Goal: Task Accomplishment & Management: Complete application form

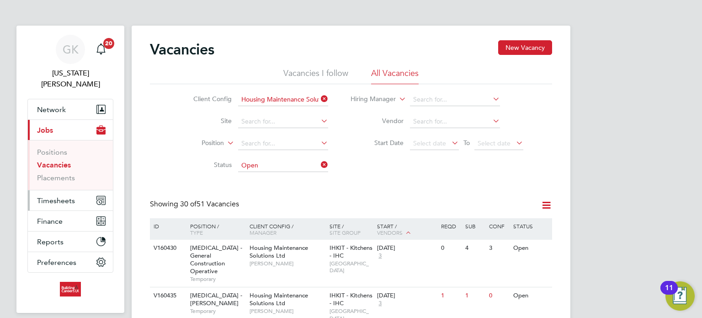
click at [51, 196] on span "Timesheets" at bounding box center [56, 200] width 38 height 9
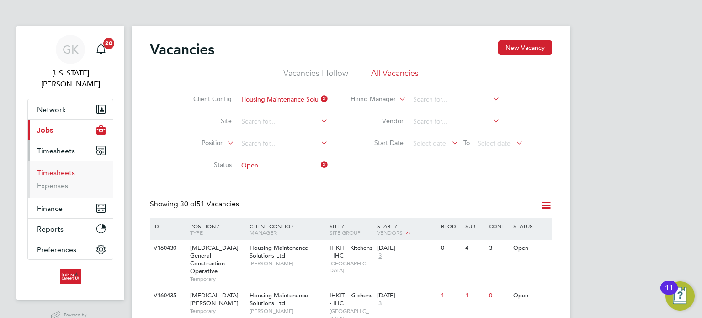
click at [53, 168] on link "Timesheets" at bounding box center [56, 172] width 38 height 9
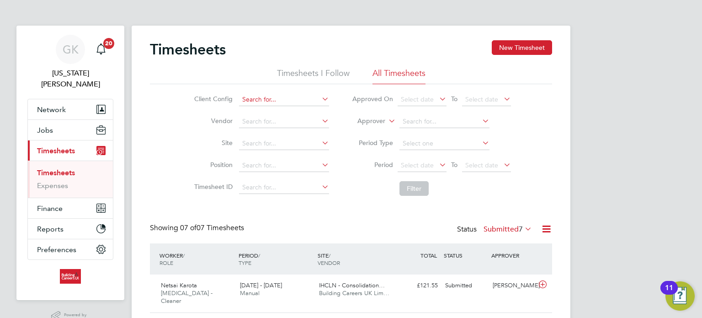
click at [266, 100] on input at bounding box center [284, 99] width 90 height 13
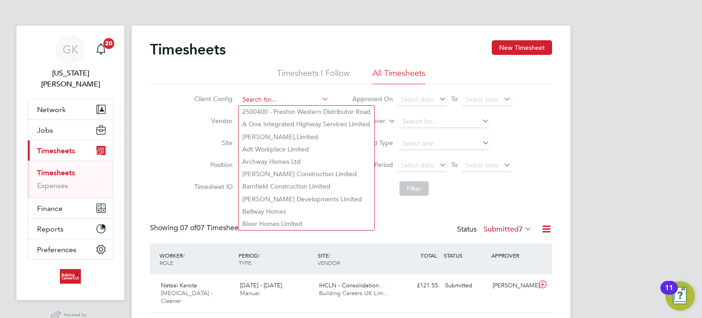
type input "j"
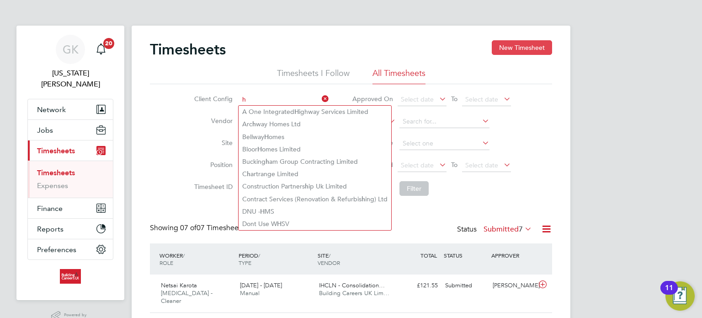
type input "h"
click at [533, 46] on button "New Timesheet" at bounding box center [522, 47] width 60 height 15
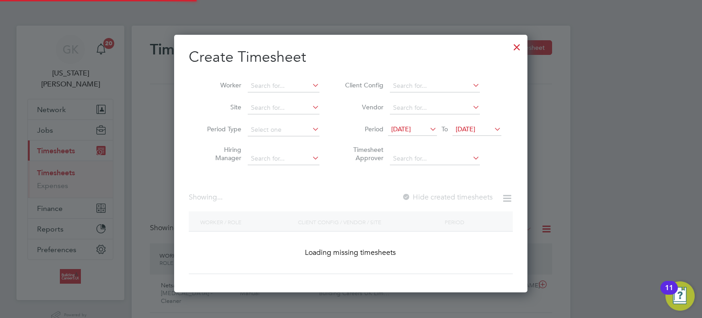
scroll to position [4, 5]
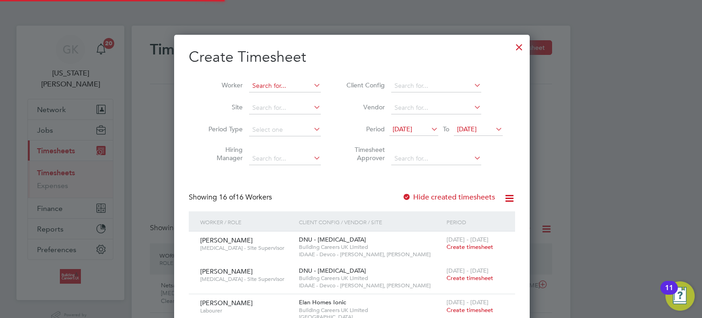
click at [287, 90] on input at bounding box center [285, 86] width 72 height 13
click at [285, 96] on li "[PERSON_NAME] ceta" at bounding box center [312, 98] width 128 height 12
type input "[PERSON_NAME]"
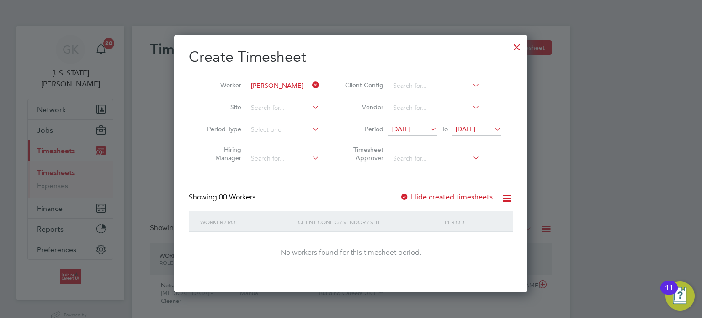
click at [433, 195] on label "Hide created timesheets" at bounding box center [446, 196] width 93 height 9
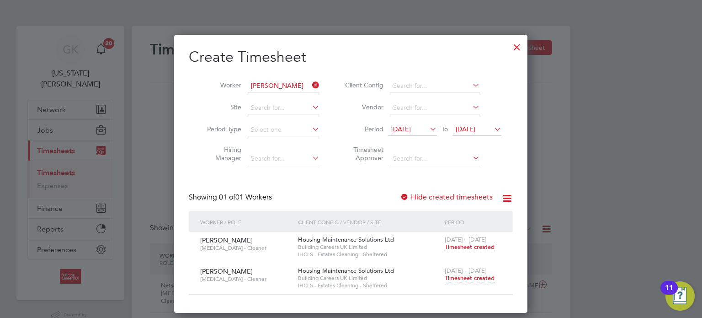
click at [310, 84] on icon at bounding box center [310, 85] width 0 height 13
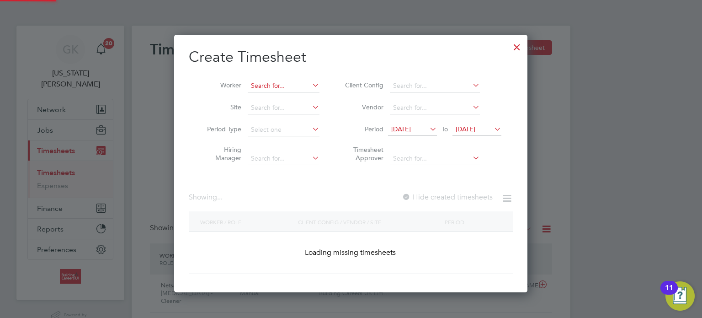
click at [298, 87] on input at bounding box center [284, 86] width 72 height 13
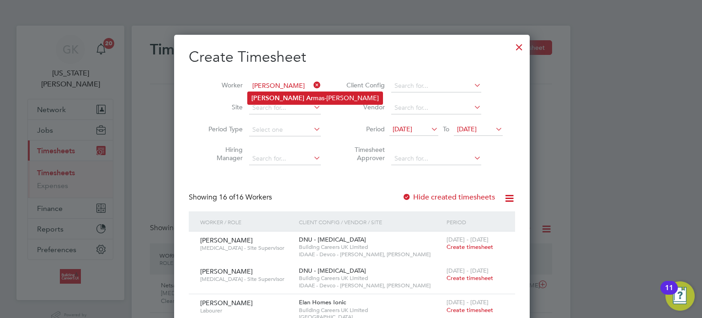
click at [299, 97] on li "[PERSON_NAME] Ar mas-[PERSON_NAME]" at bounding box center [315, 98] width 135 height 12
type input "[PERSON_NAME]"
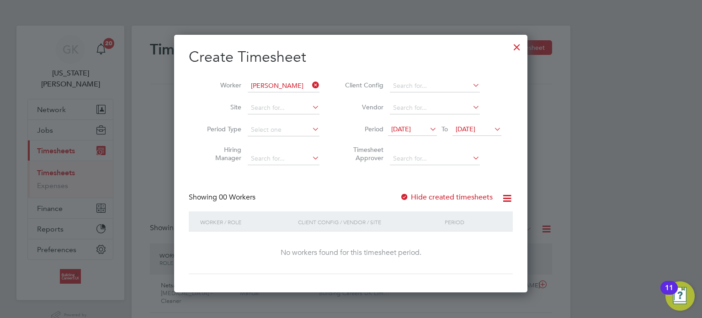
click at [453, 197] on label "Hide created timesheets" at bounding box center [446, 196] width 93 height 9
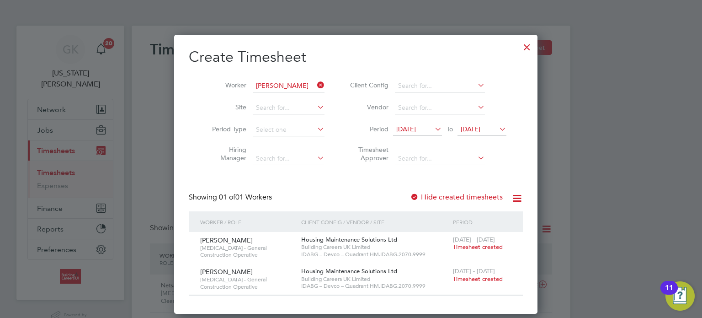
click at [315, 82] on icon at bounding box center [315, 85] width 0 height 13
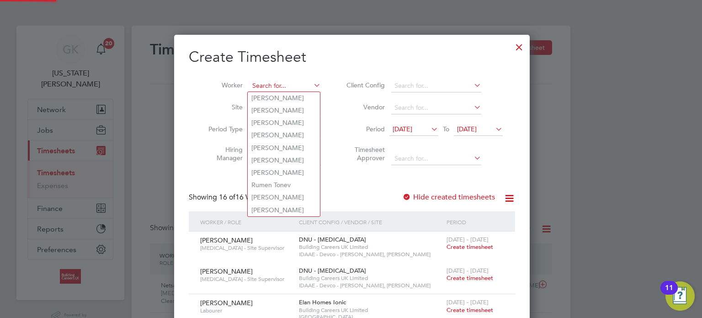
click at [296, 88] on input at bounding box center [285, 86] width 72 height 13
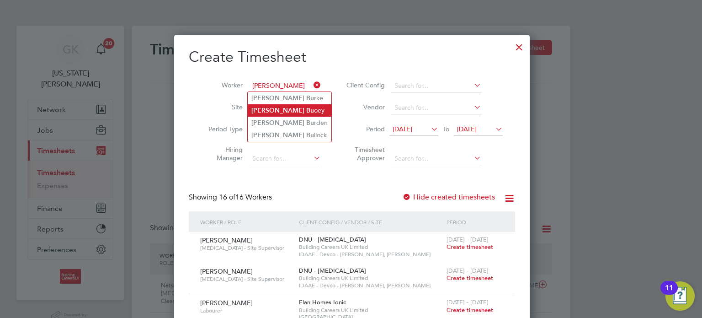
click at [284, 113] on li "[PERSON_NAME]" at bounding box center [290, 110] width 84 height 12
type input "[PERSON_NAME]"
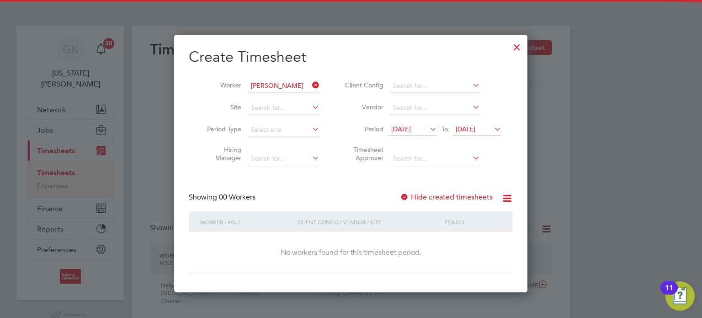
click at [433, 195] on label "Hide created timesheets" at bounding box center [446, 196] width 93 height 9
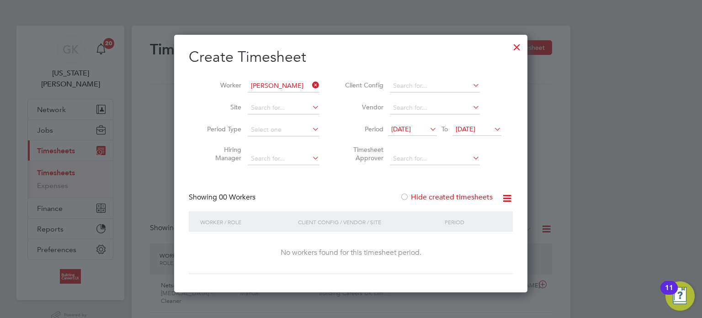
click at [433, 195] on label "Hide created timesheets" at bounding box center [446, 196] width 93 height 9
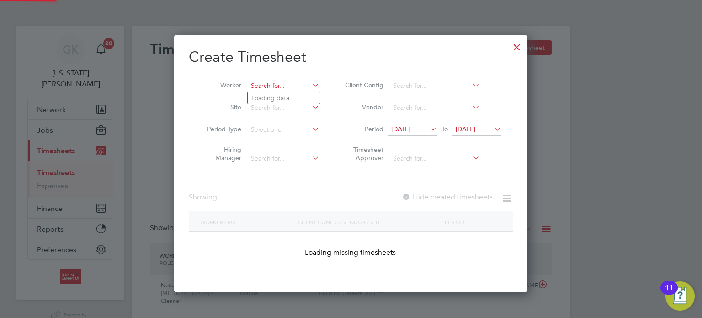
click at [307, 80] on input at bounding box center [284, 86] width 72 height 13
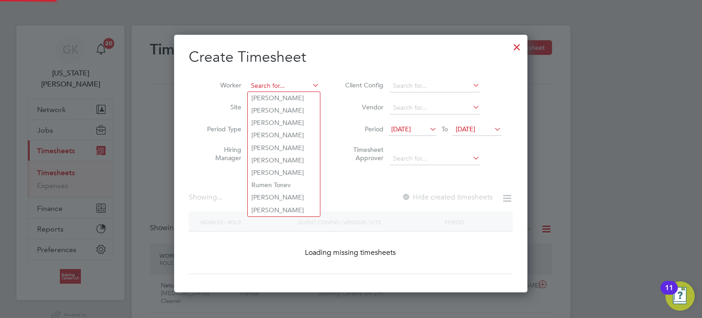
click at [285, 88] on input at bounding box center [284, 86] width 72 height 13
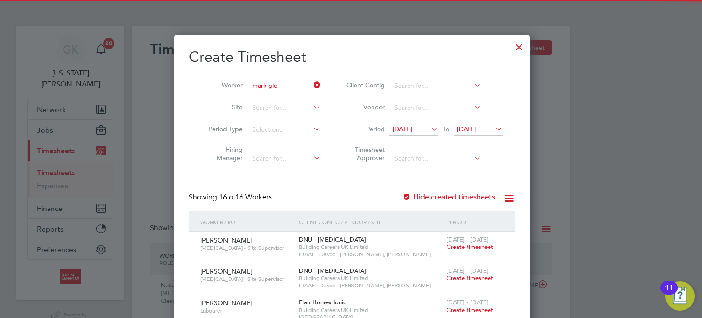
click at [283, 100] on li "[PERSON_NAME] ave" at bounding box center [284, 98] width 72 height 12
type input "[PERSON_NAME]"
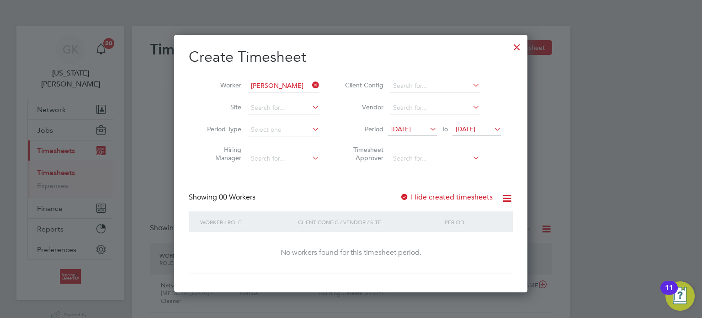
click at [433, 199] on label "Hide created timesheets" at bounding box center [446, 196] width 93 height 9
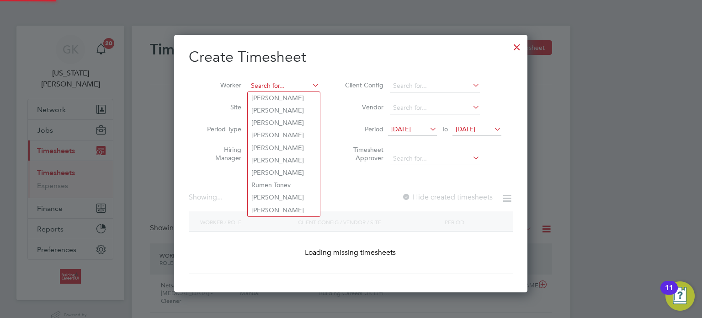
click at [305, 83] on input at bounding box center [284, 86] width 72 height 13
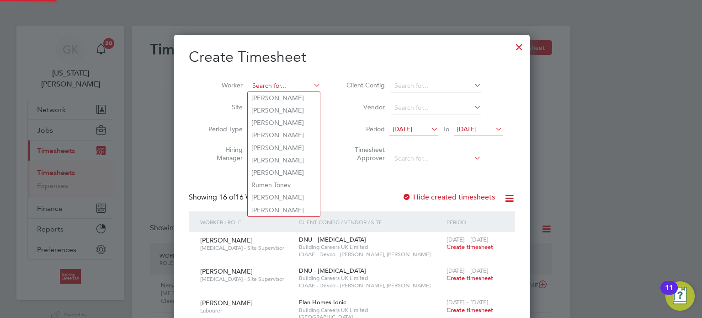
click at [298, 83] on input at bounding box center [285, 86] width 72 height 13
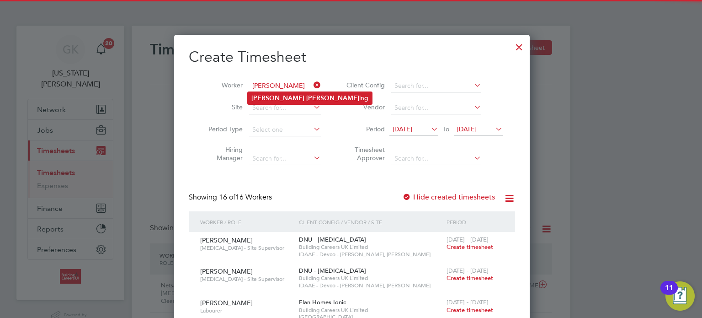
click at [301, 96] on li "[PERSON_NAME] ing" at bounding box center [310, 98] width 124 height 12
type input "[PERSON_NAME]"
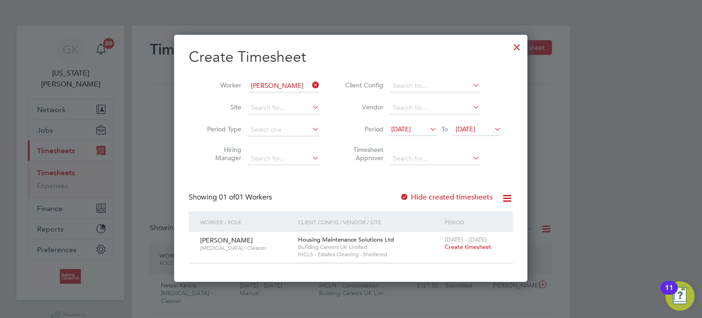
click at [476, 246] on span "Create timesheet" at bounding box center [468, 247] width 47 height 8
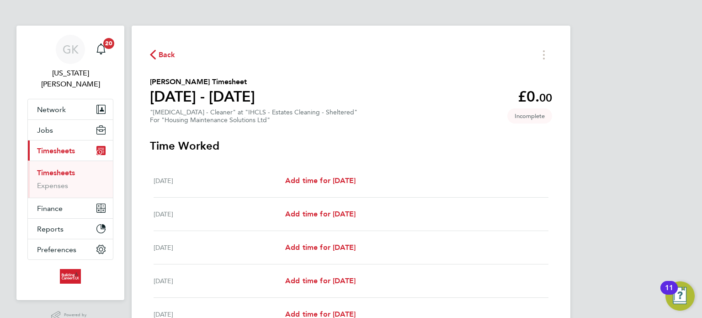
click at [434, 113] on section "[PERSON_NAME] Timesheet [DATE] - [DATE] £0. 00 "[MEDICAL_DATA] - Cleaner" at "I…" at bounding box center [351, 100] width 402 height 48
drag, startPoint x: 349, startPoint y: 188, endPoint x: 349, endPoint y: 179, distance: 9.2
click at [349, 188] on div "[DATE] Add time for [DATE] Add time for [DATE]" at bounding box center [351, 180] width 395 height 33
click at [349, 179] on span "Add time for [DATE]" at bounding box center [320, 180] width 70 height 9
select select "30"
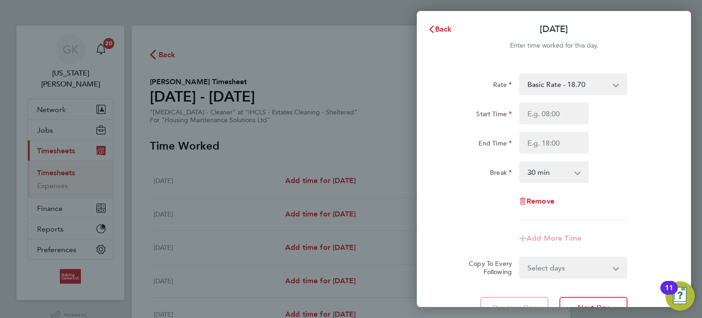
click at [572, 100] on div "Rate Basic Rate - 18.70 Start Time End Time Break 0 min 15 min 30 min 45 min 60…" at bounding box center [554, 146] width 223 height 147
click at [571, 109] on input "Start Time" at bounding box center [553, 113] width 69 height 22
type input "08:00"
click at [554, 144] on input "End Time" at bounding box center [553, 143] width 69 height 22
type input "11:00"
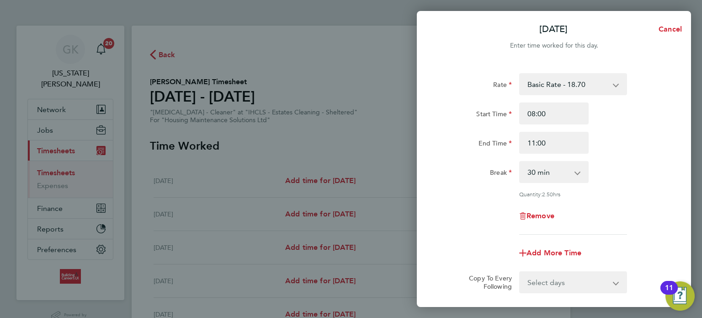
drag, startPoint x: 627, startPoint y: 151, endPoint x: 577, endPoint y: 169, distance: 53.8
click at [626, 151] on div "End Time 11:00" at bounding box center [554, 143] width 230 height 22
click at [572, 170] on select "0 min 15 min 30 min 45 min 60 min 75 min 90 min" at bounding box center [548, 172] width 57 height 20
select select "0"
click at [520, 162] on select "0 min 15 min 30 min 45 min 60 min 75 min 90 min" at bounding box center [548, 172] width 57 height 20
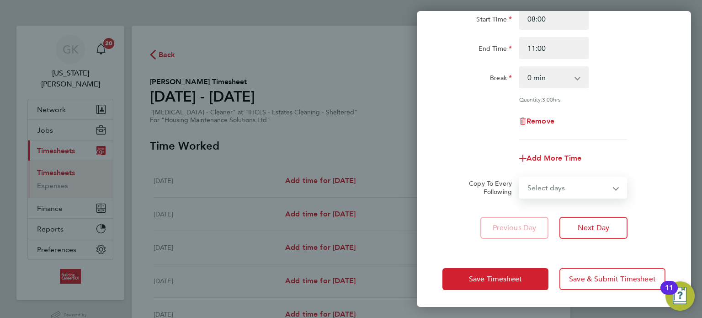
click at [572, 188] on select "Select days Day Weekday (Mon-Fri) Weekend (Sat-Sun) [DATE] [DATE] [DATE] [DATE]…" at bounding box center [568, 187] width 96 height 20
select select "WEEKDAY"
click at [520, 177] on select "Select days Day Weekday (Mon-Fri) Weekend (Sat-Sun) [DATE] [DATE] [DATE] [DATE]…" at bounding box center [568, 187] width 96 height 20
select select "[DATE]"
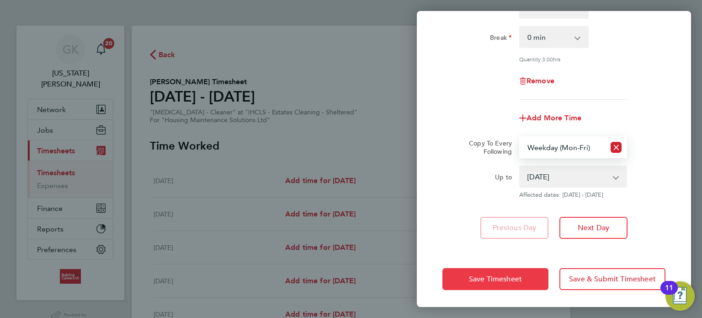
click at [503, 274] on span "Save Timesheet" at bounding box center [495, 278] width 53 height 9
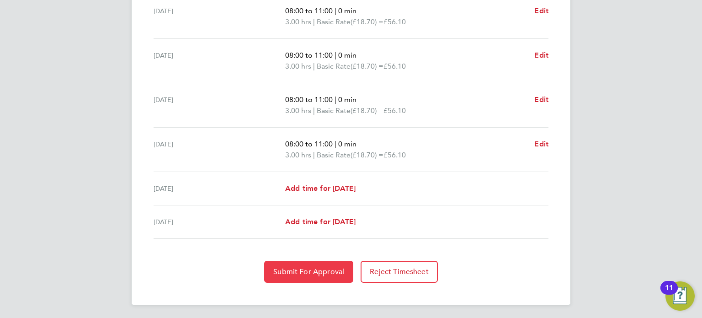
click at [326, 262] on button "Submit For Approval" at bounding box center [308, 272] width 89 height 22
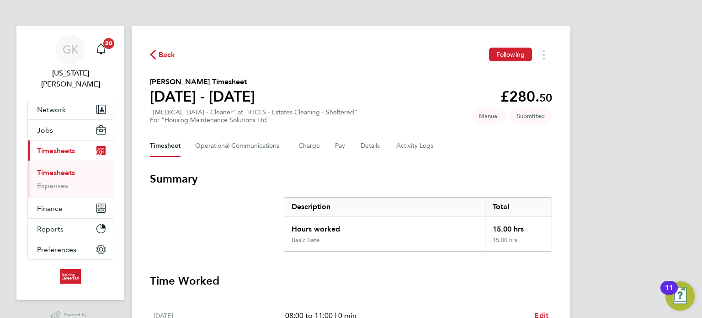
click at [66, 168] on li "Timesheets" at bounding box center [71, 174] width 69 height 13
click at [68, 168] on link "Timesheets" at bounding box center [56, 172] width 38 height 9
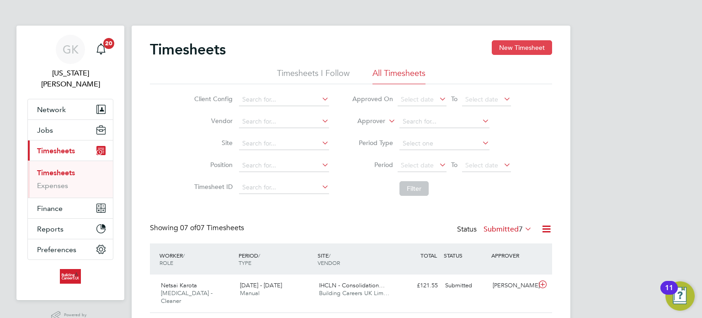
click at [528, 43] on button "New Timesheet" at bounding box center [522, 47] width 60 height 15
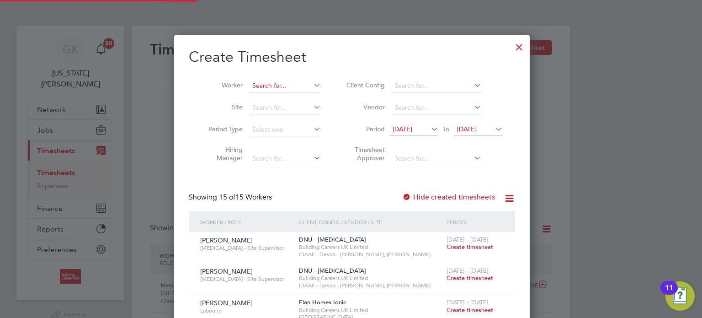
click at [297, 91] on input at bounding box center [285, 86] width 72 height 13
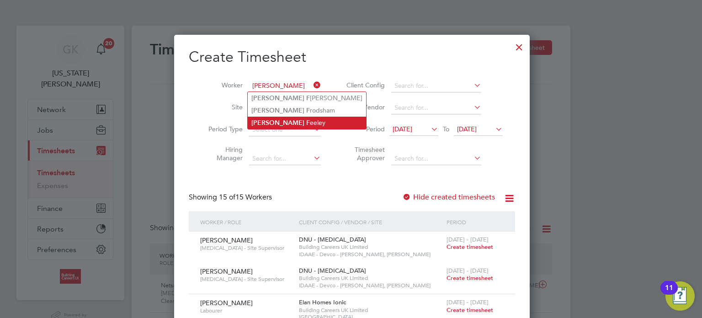
click at [285, 118] on li "[PERSON_NAME]" at bounding box center [307, 123] width 118 height 12
type input "[PERSON_NAME]"
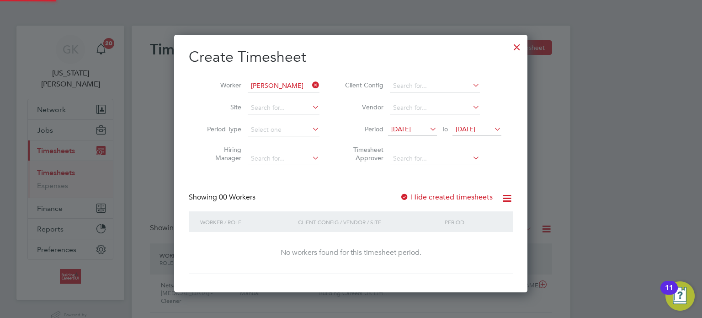
click at [444, 190] on div "Create Timesheet Worker [PERSON_NAME] Site Period Type Hiring Manager Client Co…" at bounding box center [351, 161] width 324 height 226
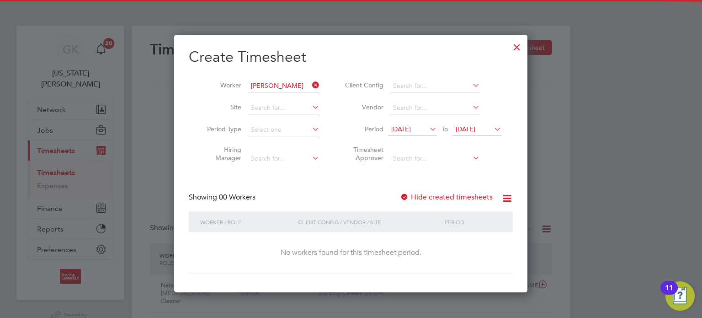
click at [444, 195] on label "Hide created timesheets" at bounding box center [446, 196] width 93 height 9
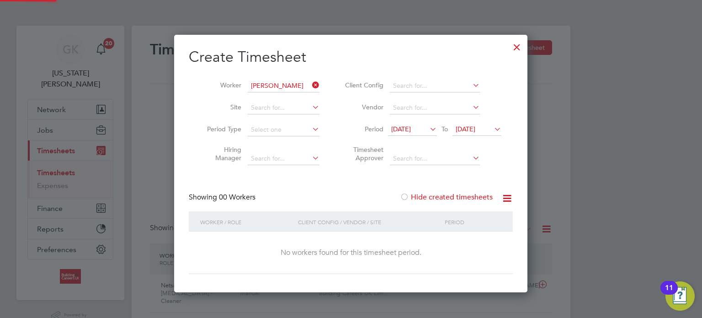
click at [444, 195] on label "Hide created timesheets" at bounding box center [446, 196] width 93 height 9
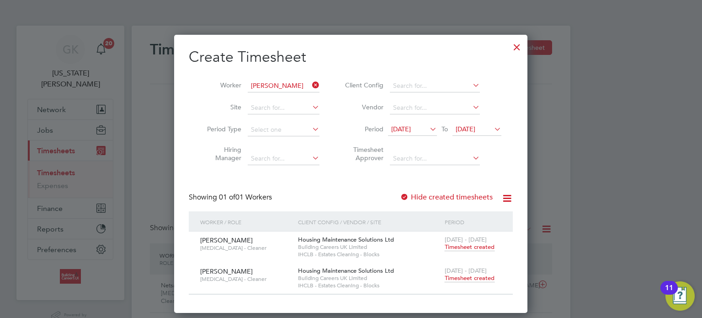
click at [310, 87] on icon at bounding box center [310, 85] width 0 height 13
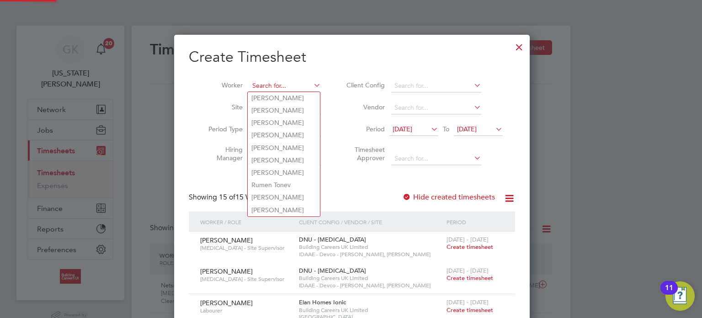
click at [305, 89] on input at bounding box center [285, 86] width 72 height 13
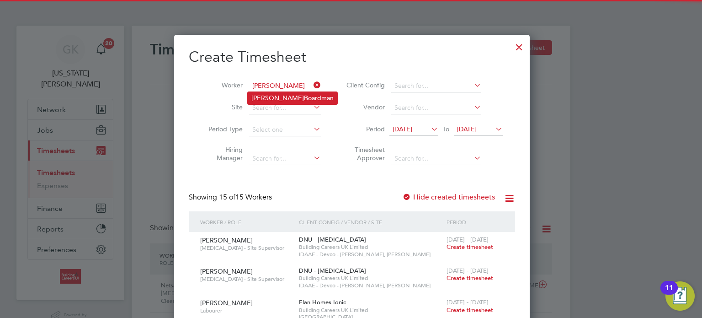
click at [303, 94] on li "[PERSON_NAME]" at bounding box center [293, 98] width 90 height 12
type input "[PERSON_NAME]"
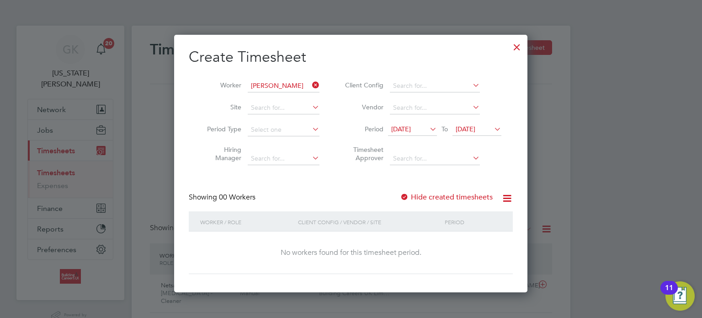
click at [465, 192] on label "Hide created timesheets" at bounding box center [446, 196] width 93 height 9
click at [465, 194] on label "Hide created timesheets" at bounding box center [446, 196] width 93 height 9
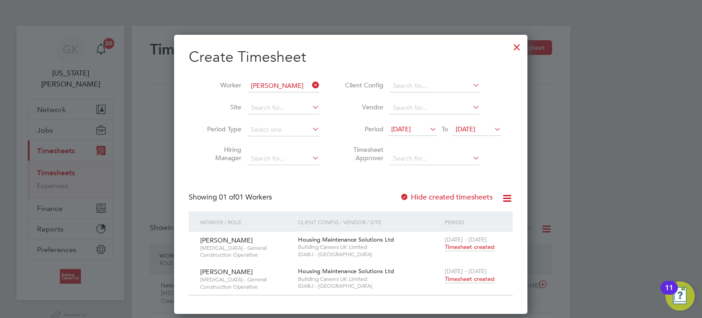
click at [310, 86] on icon at bounding box center [310, 85] width 0 height 13
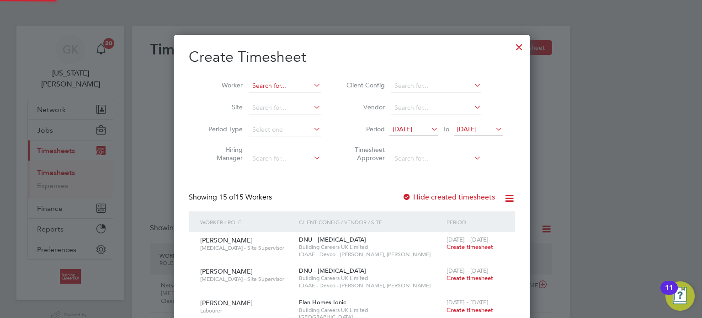
click at [302, 85] on input at bounding box center [285, 86] width 72 height 13
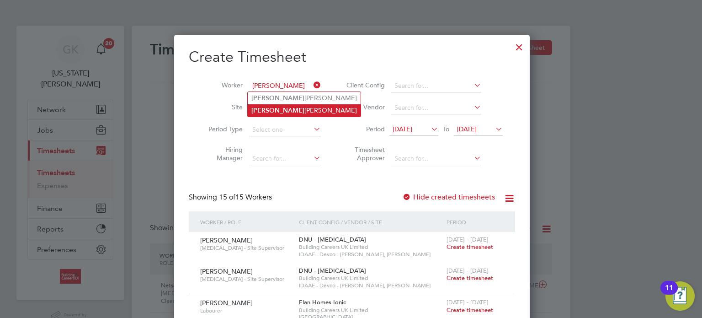
click at [294, 107] on li "[PERSON_NAME]" at bounding box center [304, 110] width 113 height 12
type input "[PERSON_NAME]"
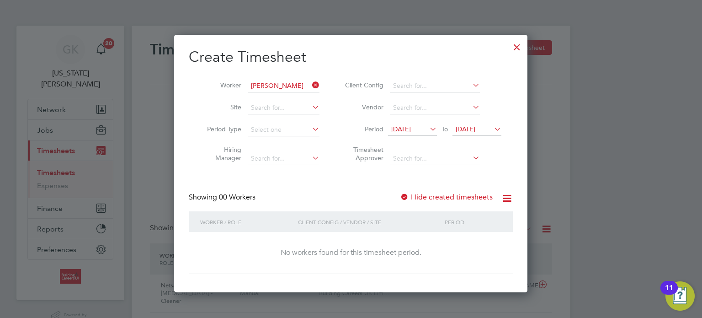
click at [432, 199] on label "Hide created timesheets" at bounding box center [446, 196] width 93 height 9
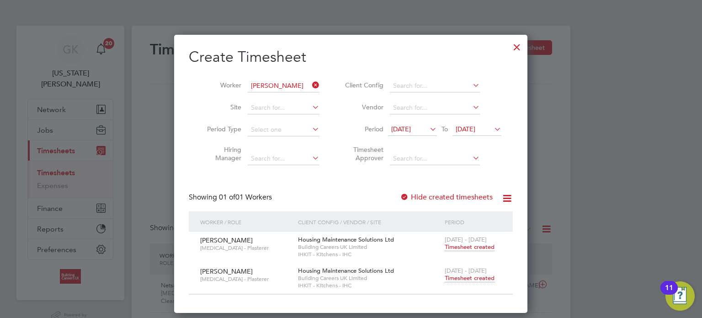
click at [310, 89] on icon at bounding box center [310, 85] width 0 height 13
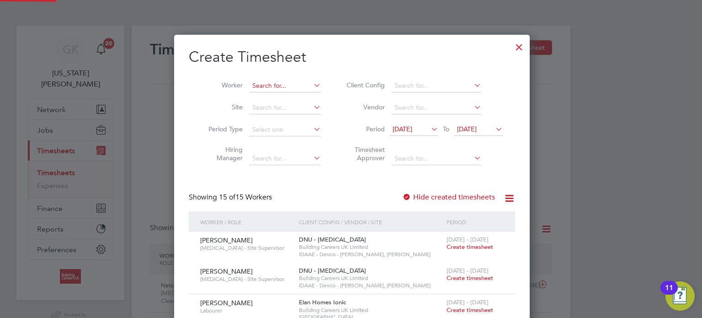
click at [289, 89] on input at bounding box center [285, 86] width 72 height 13
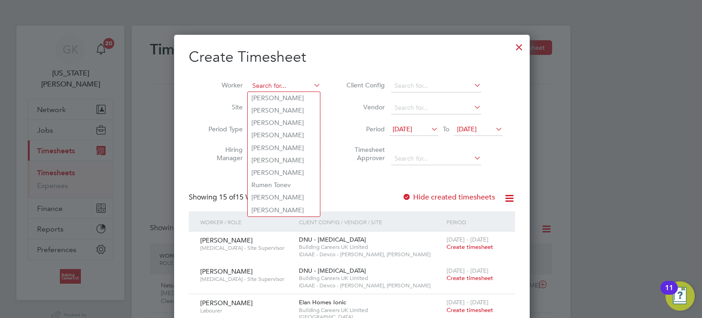
click at [289, 89] on input at bounding box center [285, 86] width 72 height 13
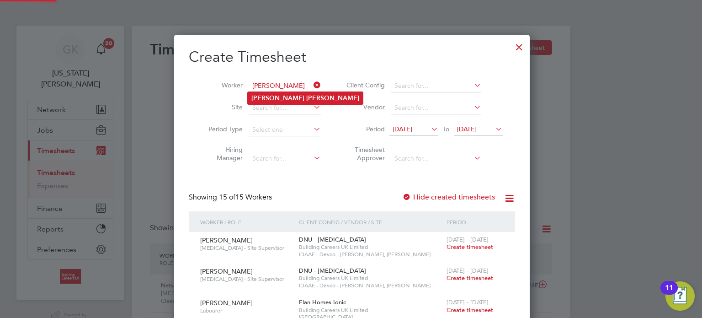
click at [306, 94] on b "[PERSON_NAME]" at bounding box center [332, 98] width 53 height 8
type input "[PERSON_NAME]"
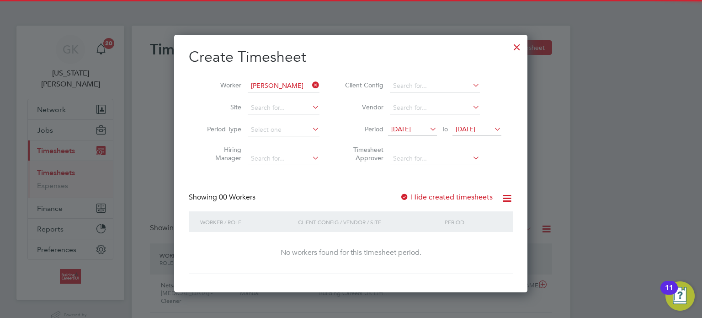
click at [417, 198] on label "Hide created timesheets" at bounding box center [446, 196] width 93 height 9
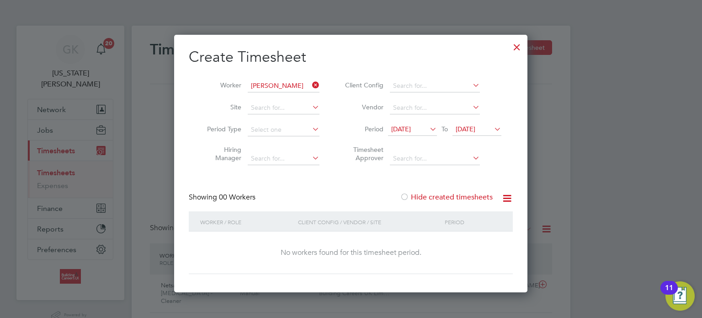
click at [417, 198] on label "Hide created timesheets" at bounding box center [446, 196] width 93 height 9
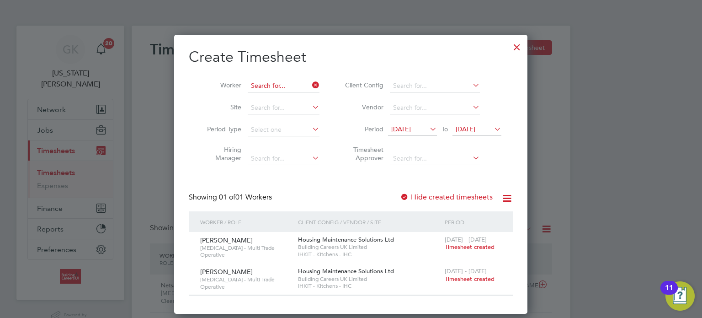
click at [308, 81] on input at bounding box center [284, 86] width 72 height 13
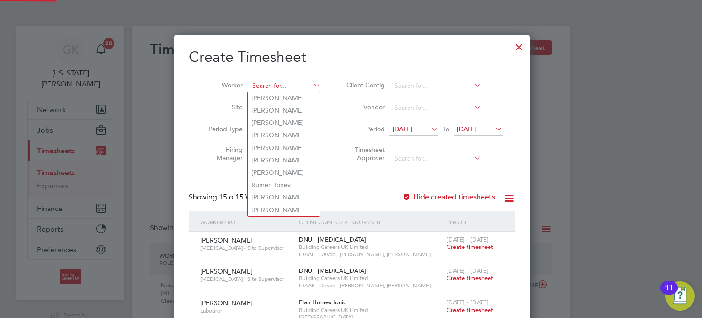
click at [296, 87] on input at bounding box center [285, 86] width 72 height 13
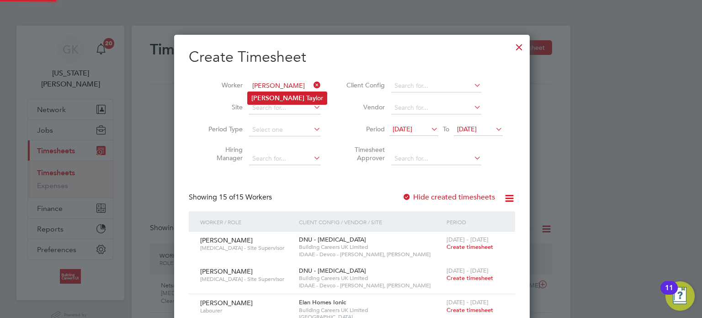
click at [296, 100] on li "[PERSON_NAME] [PERSON_NAME]" at bounding box center [287, 98] width 79 height 12
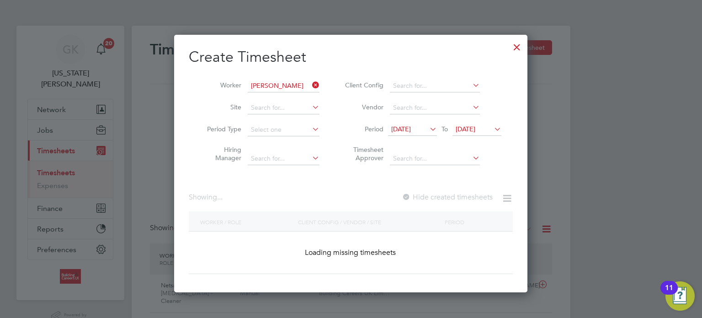
type input "[PERSON_NAME]"
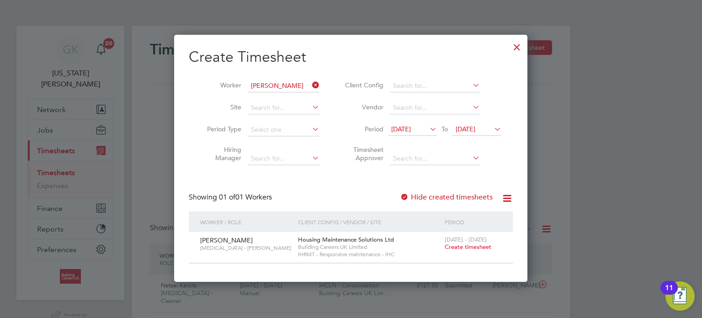
click at [452, 195] on label "Hide created timesheets" at bounding box center [446, 196] width 93 height 9
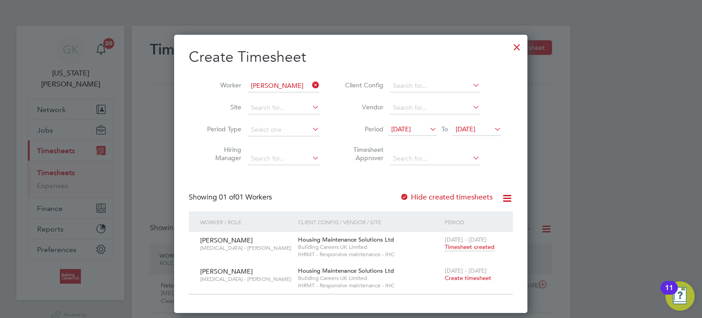
click at [471, 277] on span "Create timesheet" at bounding box center [468, 278] width 47 height 8
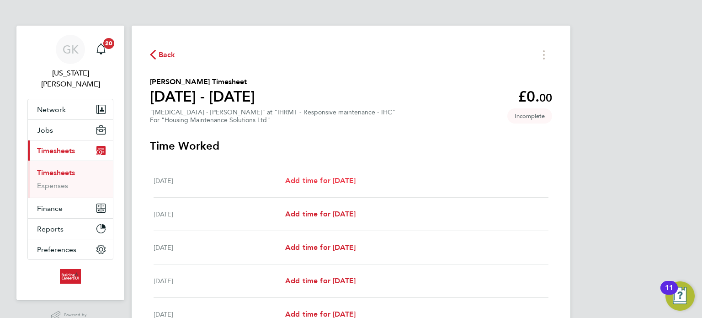
click at [356, 184] on span "Add time for [DATE]" at bounding box center [320, 180] width 70 height 9
select select "30"
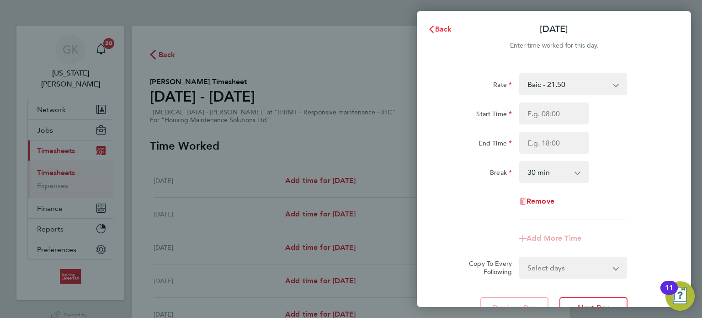
click at [437, 36] on button "Back" at bounding box center [440, 29] width 43 height 18
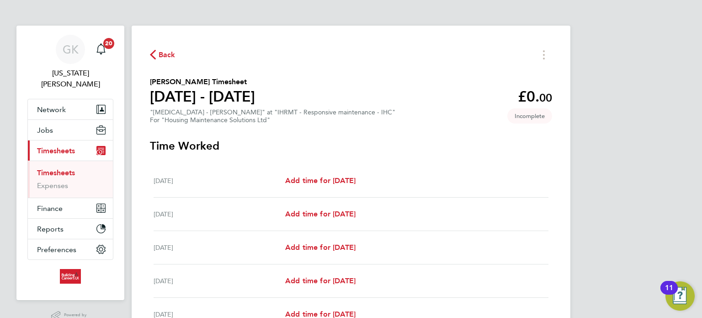
click at [64, 168] on li "Timesheets" at bounding box center [71, 174] width 69 height 13
click at [66, 168] on link "Timesheets" at bounding box center [56, 172] width 38 height 9
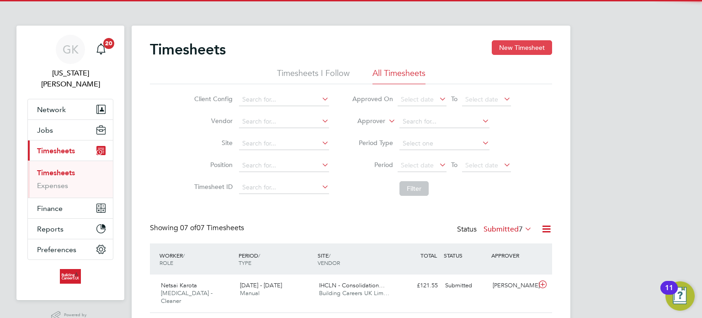
click at [507, 45] on button "New Timesheet" at bounding box center [522, 47] width 60 height 15
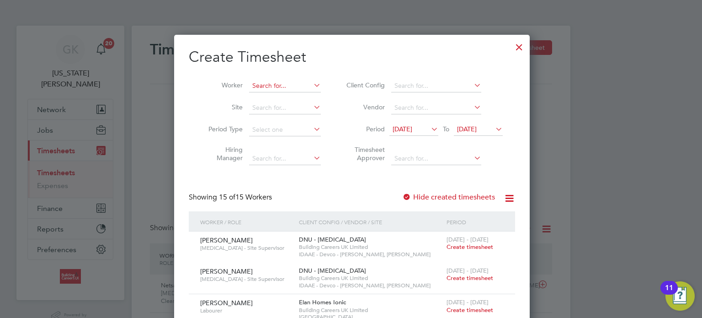
click at [258, 91] on input at bounding box center [285, 86] width 72 height 13
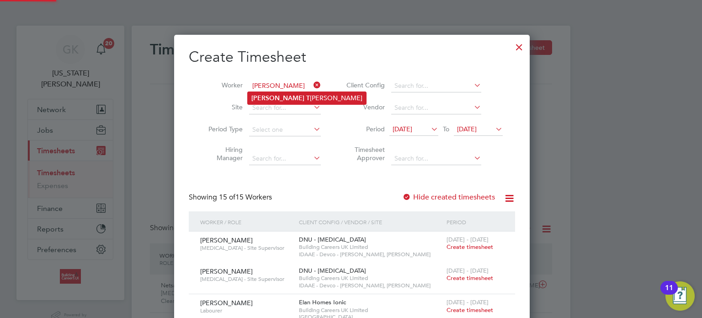
click at [259, 93] on li "[PERSON_NAME]" at bounding box center [307, 98] width 118 height 12
type input "[PERSON_NAME]"
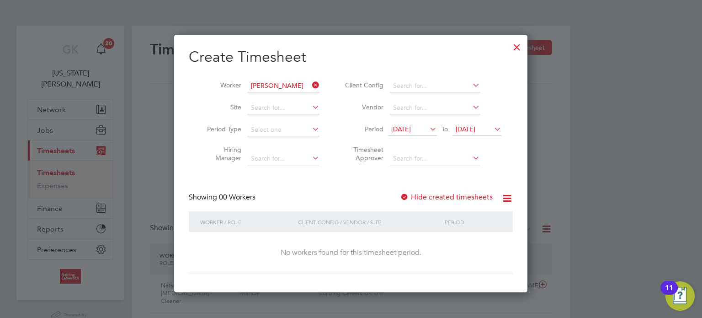
drag, startPoint x: 438, startPoint y: 204, endPoint x: 438, endPoint y: 196, distance: 7.8
click at [438, 203] on div "Showing 00 Workers Hide created timesheets" at bounding box center [351, 201] width 324 height 19
click at [438, 196] on label "Hide created timesheets" at bounding box center [446, 196] width 93 height 9
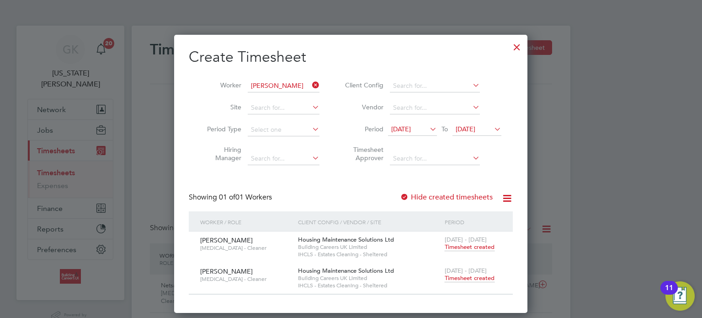
click at [310, 82] on icon at bounding box center [310, 85] width 0 height 13
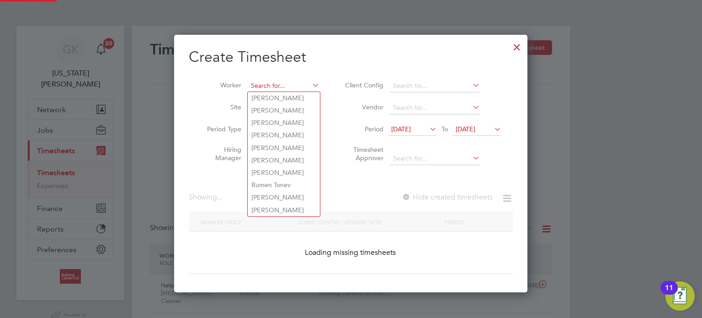
click at [280, 89] on input at bounding box center [284, 86] width 72 height 13
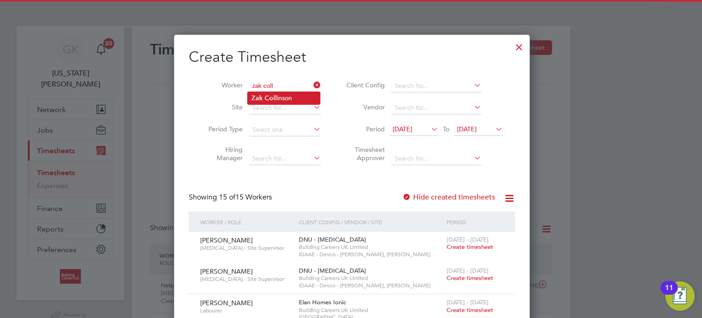
click at [291, 96] on li "Zak Coll inson" at bounding box center [284, 98] width 72 height 12
type input "[PERSON_NAME]"
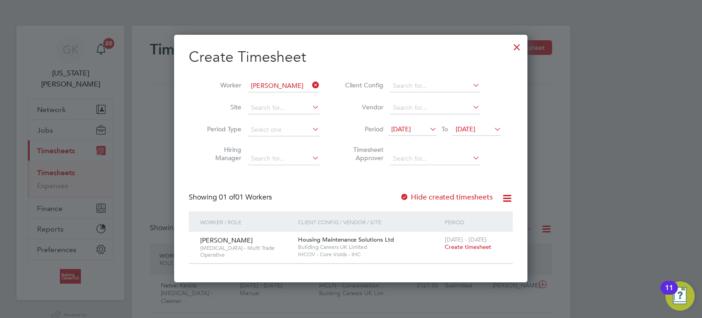
click at [310, 84] on icon at bounding box center [310, 85] width 0 height 13
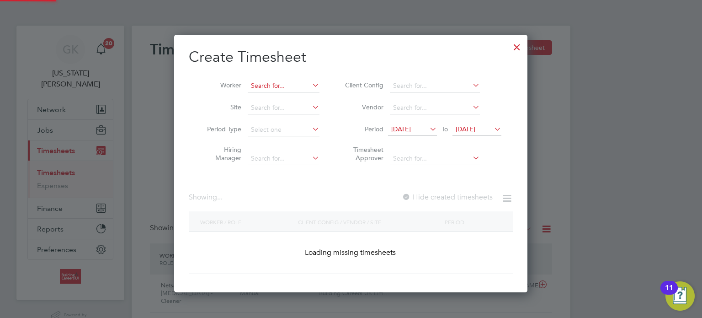
click at [292, 82] on input at bounding box center [284, 86] width 72 height 13
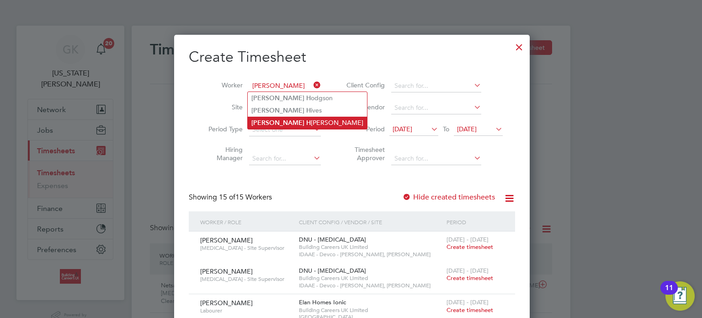
click at [282, 125] on li "[PERSON_NAME]" at bounding box center [307, 123] width 119 height 12
type input "[PERSON_NAME]"
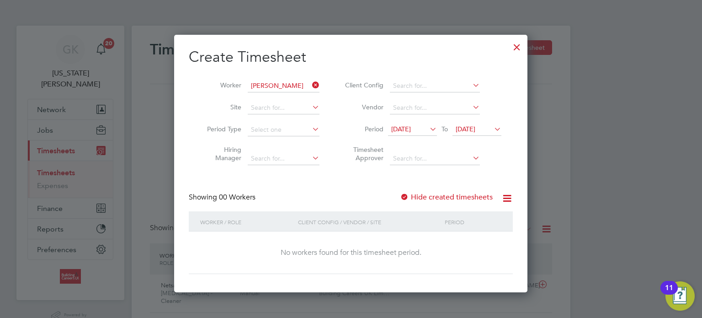
click at [486, 199] on label "Hide created timesheets" at bounding box center [446, 196] width 93 height 9
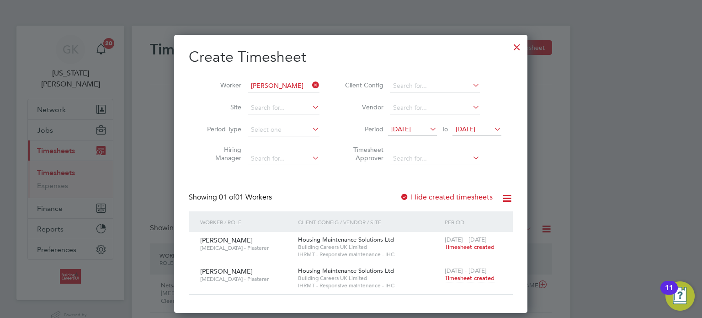
drag, startPoint x: 316, startPoint y: 84, endPoint x: 293, endPoint y: 88, distance: 24.1
click at [310, 84] on icon at bounding box center [310, 85] width 0 height 13
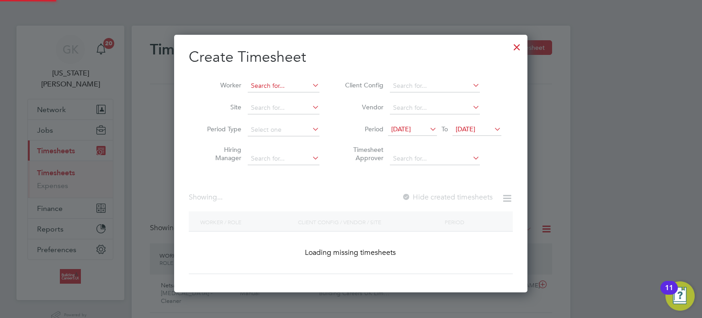
click at [291, 88] on input at bounding box center [284, 86] width 72 height 13
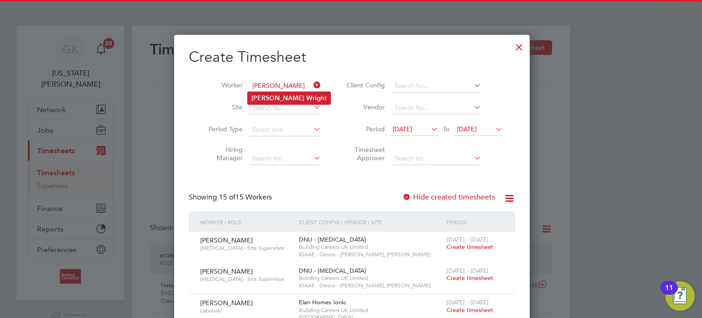
click at [287, 102] on li "[PERSON_NAME] ht" at bounding box center [289, 98] width 83 height 12
type input "[PERSON_NAME]"
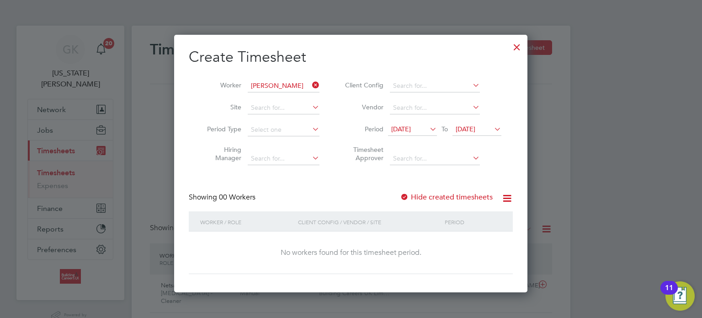
click at [474, 199] on label "Hide created timesheets" at bounding box center [446, 196] width 93 height 9
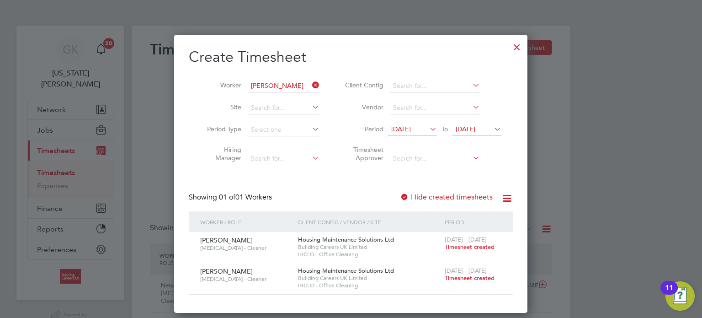
click at [321, 87] on li "Worker [PERSON_NAME]" at bounding box center [260, 86] width 142 height 22
click at [310, 84] on icon at bounding box center [310, 85] width 0 height 13
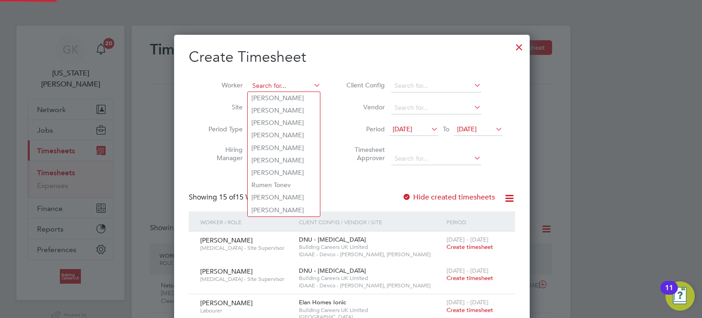
click at [304, 86] on input at bounding box center [285, 86] width 72 height 13
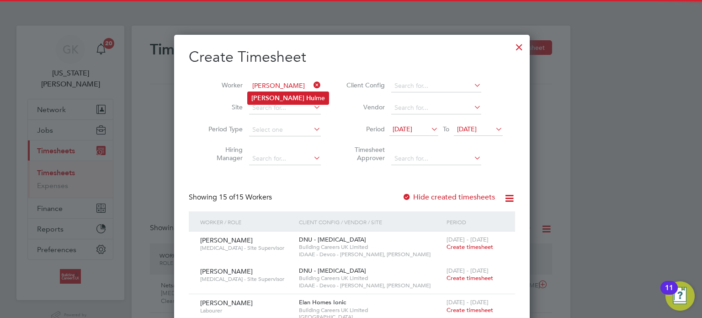
click at [302, 96] on li "[PERSON_NAME] lme" at bounding box center [288, 98] width 81 height 12
type input "[PERSON_NAME]"
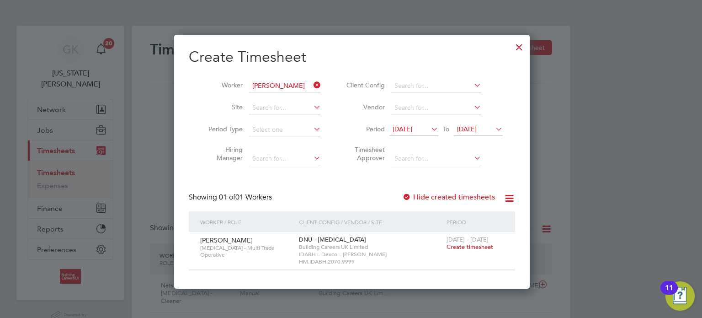
click at [464, 249] on span "Create timesheet" at bounding box center [470, 247] width 47 height 8
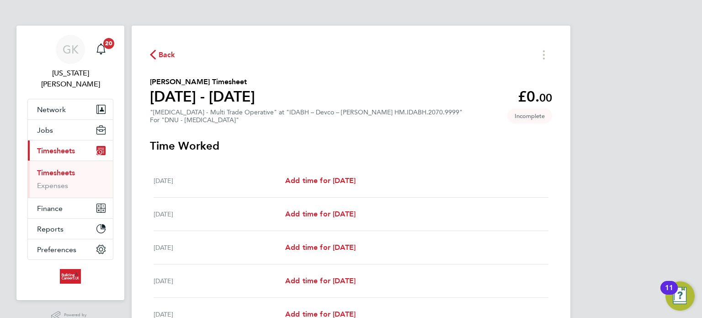
click at [71, 160] on ul "Timesheets Expenses" at bounding box center [70, 178] width 85 height 37
drag, startPoint x: 69, startPoint y: 160, endPoint x: 75, endPoint y: 160, distance: 5.9
click at [69, 168] on link "Timesheets" at bounding box center [56, 172] width 38 height 9
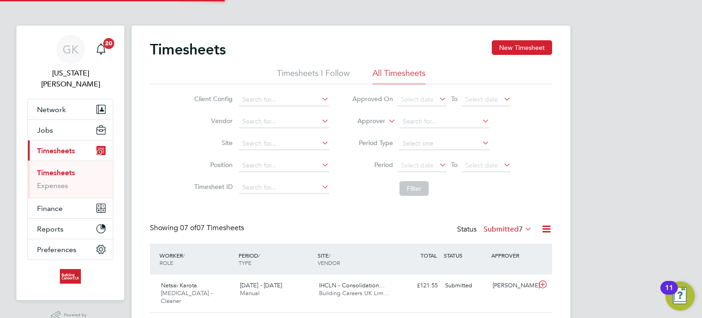
scroll to position [23, 80]
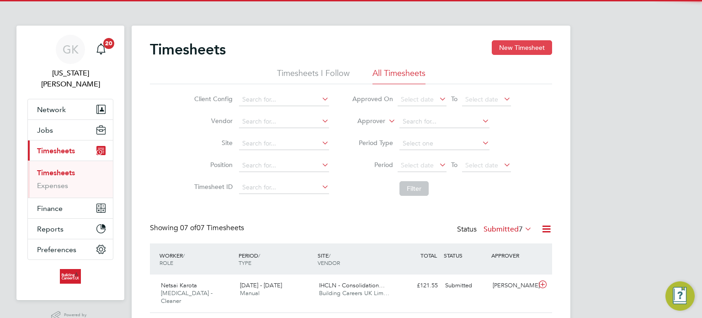
click at [502, 48] on button "New Timesheet" at bounding box center [522, 47] width 60 height 15
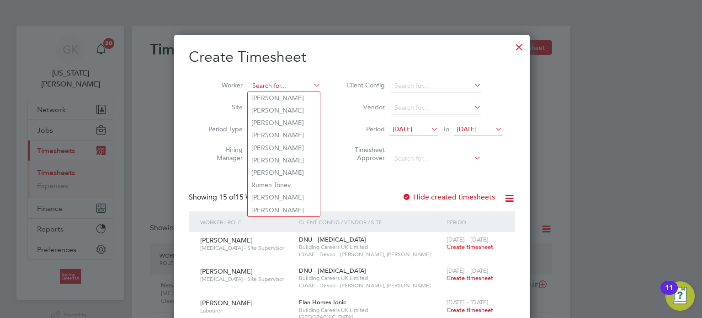
click at [291, 84] on input at bounding box center [285, 86] width 72 height 13
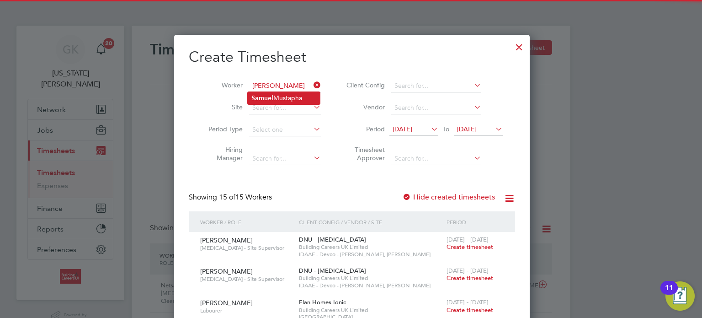
click at [286, 93] on li "Sa m [PERSON_NAME]" at bounding box center [284, 98] width 72 height 12
type input "[PERSON_NAME]"
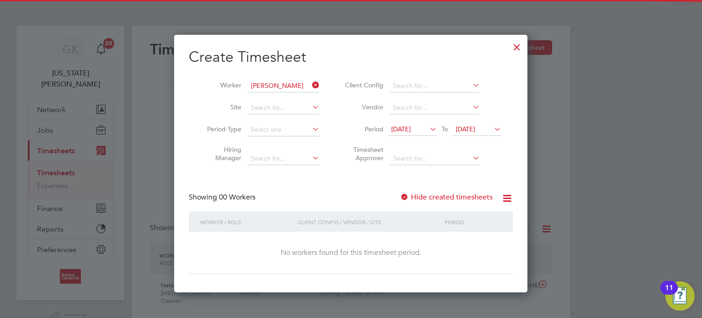
click at [427, 195] on label "Hide created timesheets" at bounding box center [446, 196] width 93 height 9
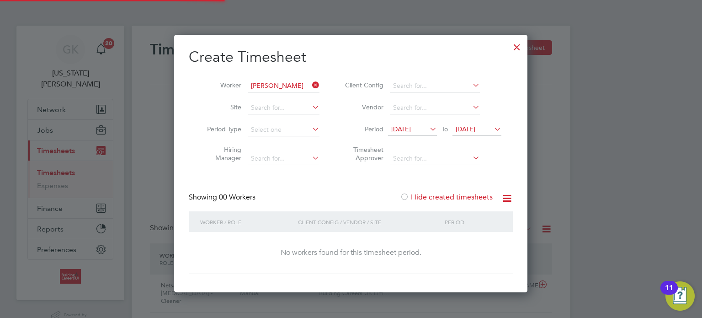
click at [427, 195] on label "Hide created timesheets" at bounding box center [446, 196] width 93 height 9
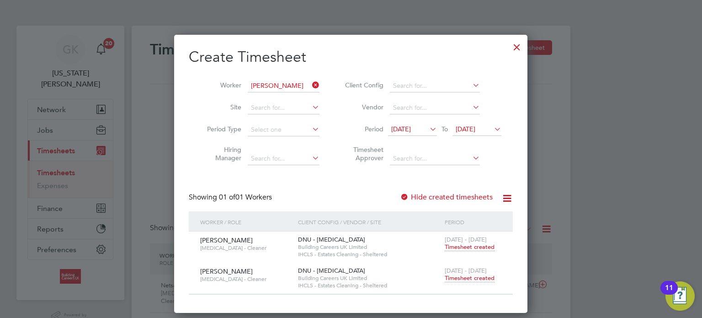
click at [310, 85] on icon at bounding box center [310, 85] width 0 height 13
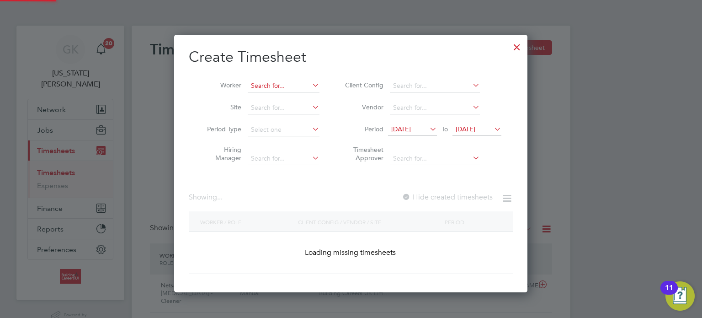
click at [298, 85] on input at bounding box center [284, 86] width 72 height 13
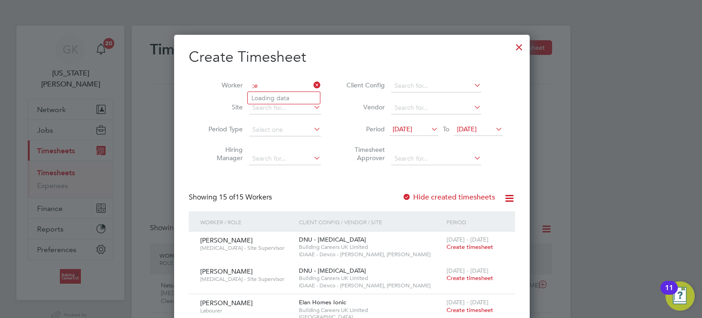
type input ";"
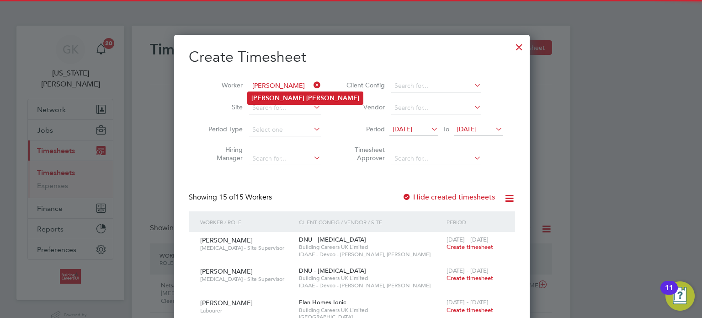
click at [306, 98] on b "[PERSON_NAME]" at bounding box center [332, 98] width 53 height 8
type input "[PERSON_NAME]"
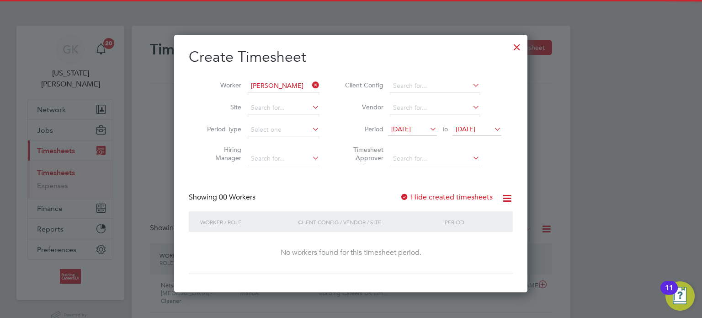
click at [465, 191] on div "Create Timesheet Worker [PERSON_NAME] Site Period Type Hiring Manager Client Co…" at bounding box center [351, 161] width 324 height 226
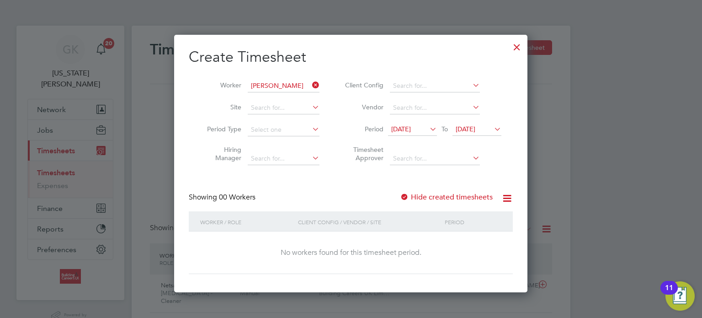
click at [465, 203] on div "Showing 00 Workers Hide created timesheets" at bounding box center [351, 201] width 324 height 19
click at [468, 192] on label "Hide created timesheets" at bounding box center [446, 196] width 93 height 9
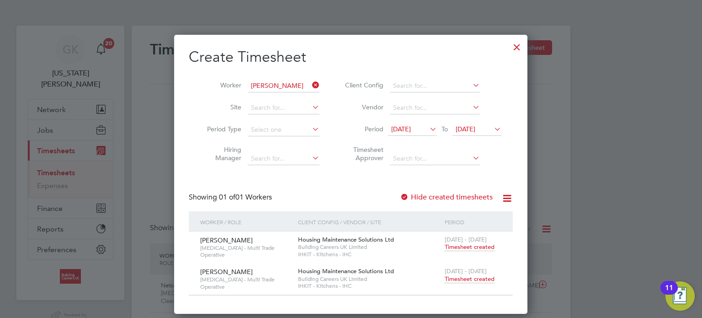
click at [310, 85] on icon at bounding box center [310, 85] width 0 height 13
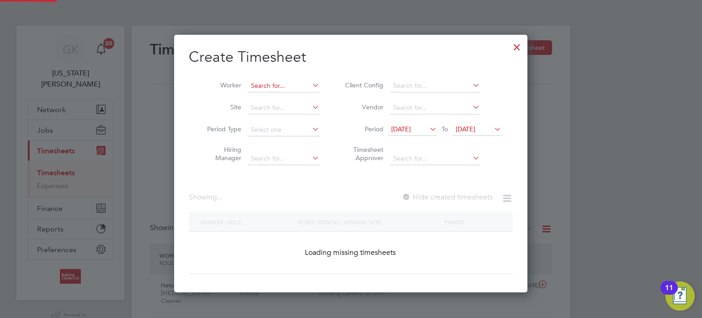
click at [308, 84] on input at bounding box center [284, 86] width 72 height 13
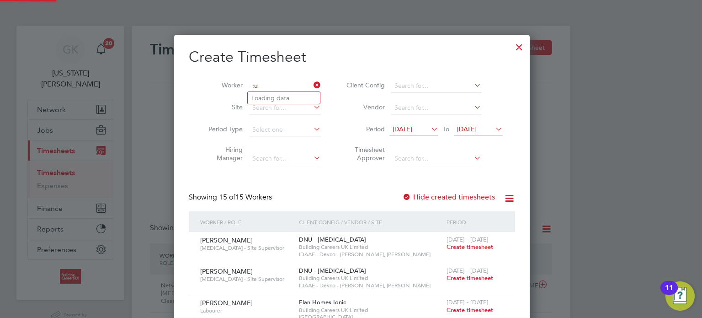
type input ";"
click at [299, 97] on li "[PERSON_NAME] s" at bounding box center [287, 98] width 79 height 12
type input "[PERSON_NAME]"
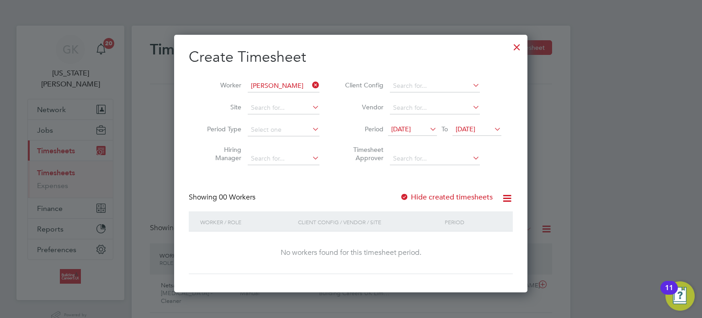
click at [444, 200] on label "Hide created timesheets" at bounding box center [446, 196] width 93 height 9
click at [444, 198] on label "Hide created timesheets" at bounding box center [446, 196] width 93 height 9
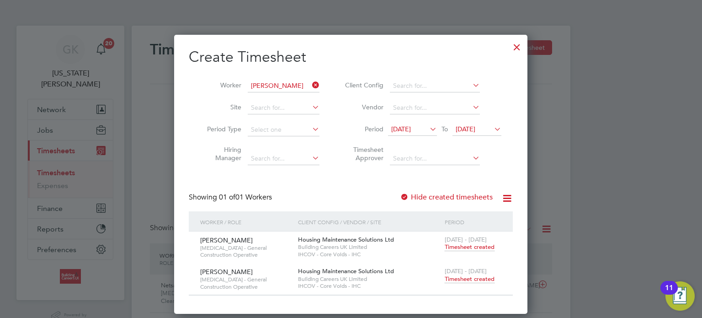
click at [310, 86] on icon at bounding box center [310, 85] width 0 height 13
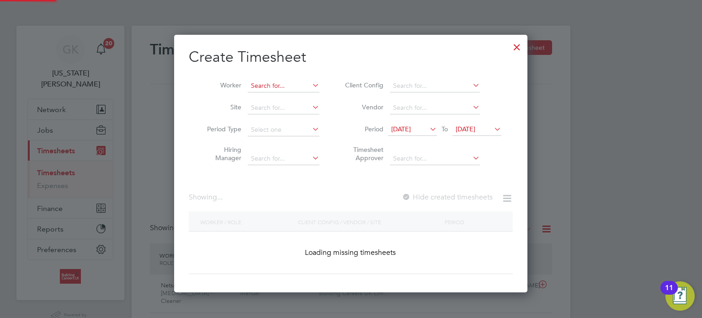
click at [294, 85] on input at bounding box center [284, 86] width 72 height 13
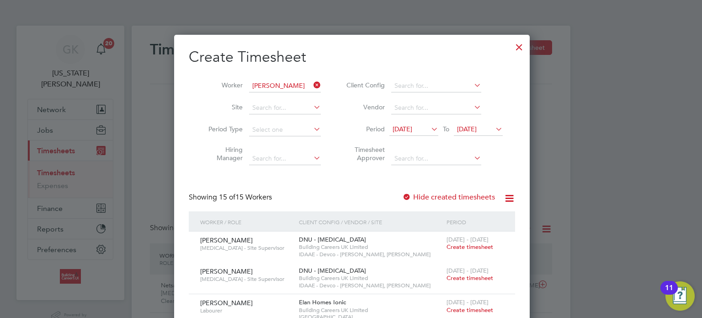
click at [285, 93] on li "[PERSON_NAME] [PERSON_NAME]" at bounding box center [284, 98] width 72 height 12
type input "[PERSON_NAME]"
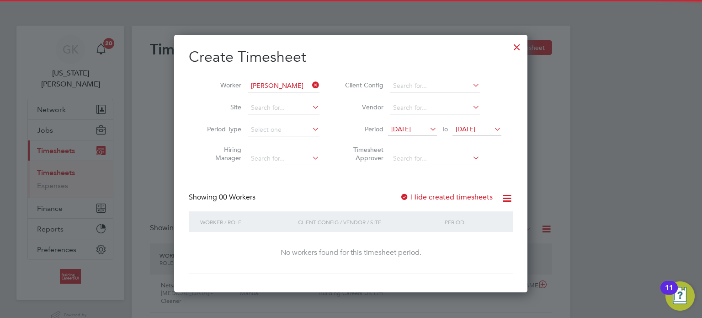
click at [460, 199] on label "Hide created timesheets" at bounding box center [446, 196] width 93 height 9
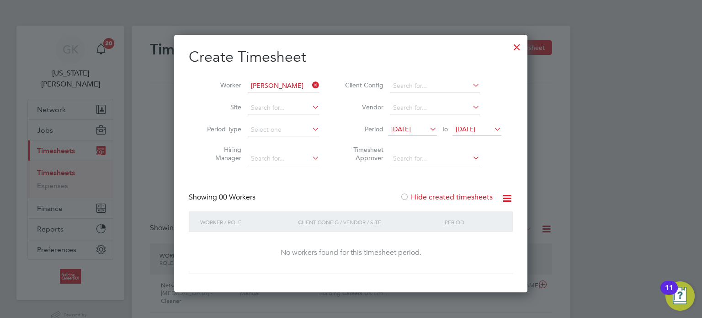
click at [460, 199] on label "Hide created timesheets" at bounding box center [446, 196] width 93 height 9
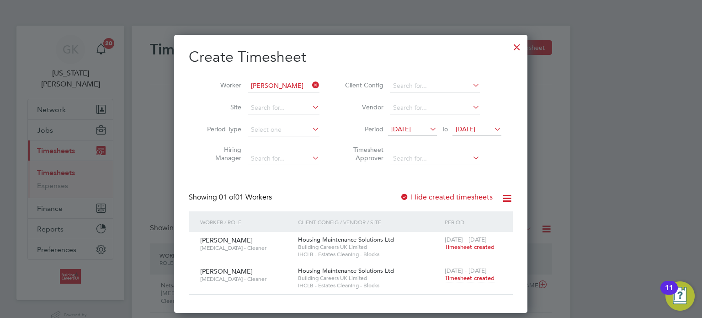
click at [310, 86] on icon at bounding box center [310, 85] width 0 height 13
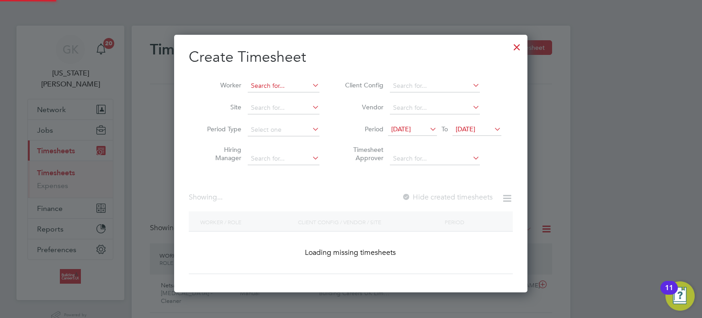
click at [288, 87] on input at bounding box center [284, 86] width 72 height 13
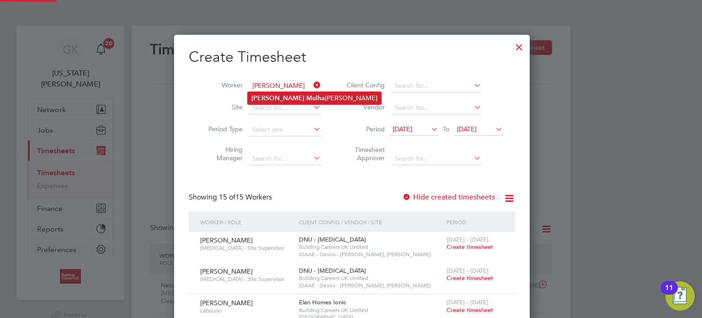
click at [282, 103] on li "[PERSON_NAME] [PERSON_NAME]" at bounding box center [315, 98] width 134 height 12
type input "[PERSON_NAME]"
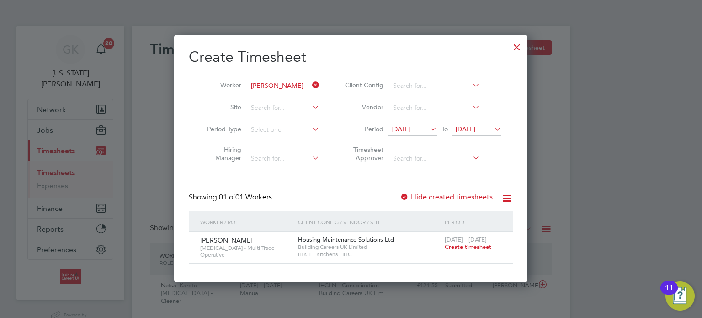
click at [455, 248] on span "Create timesheet" at bounding box center [468, 247] width 47 height 8
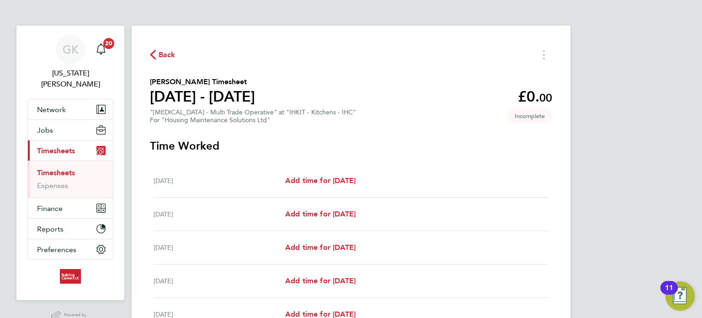
click at [59, 168] on link "Timesheets" at bounding box center [56, 172] width 38 height 9
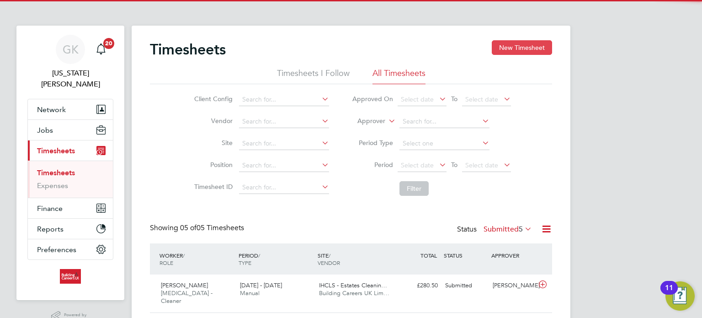
click at [504, 52] on button "New Timesheet" at bounding box center [522, 47] width 60 height 15
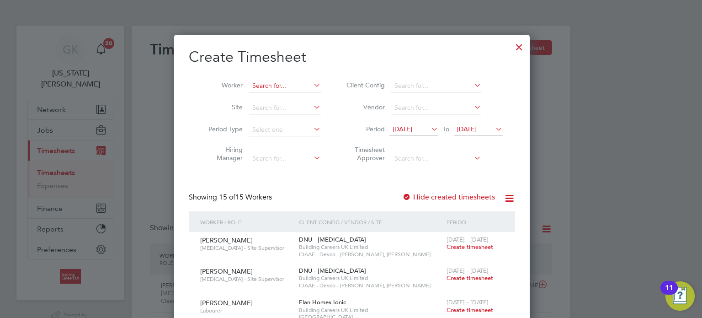
click at [287, 87] on input at bounding box center [285, 86] width 72 height 13
click at [282, 95] on li "[PERSON_NAME] iams" at bounding box center [284, 98] width 72 height 12
type input "[PERSON_NAME]"
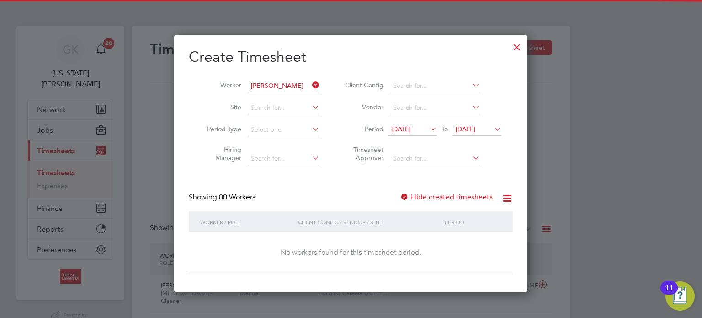
drag, startPoint x: 471, startPoint y: 204, endPoint x: 472, endPoint y: 198, distance: 6.9
click at [471, 202] on div "Showing 00 Workers Hide created timesheets" at bounding box center [351, 201] width 324 height 19
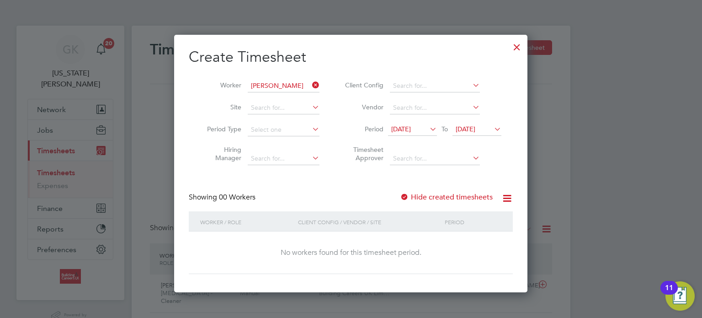
click at [472, 198] on label "Hide created timesheets" at bounding box center [446, 196] width 93 height 9
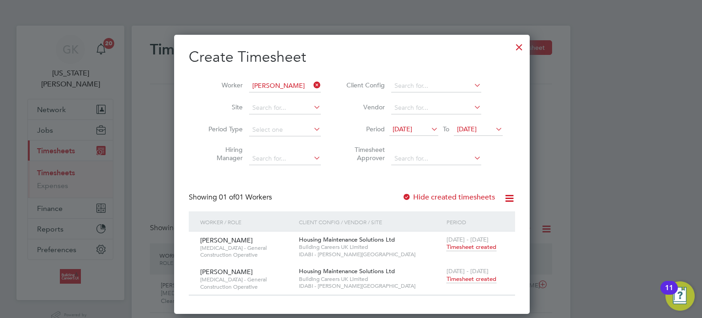
click at [323, 83] on li "Worker [PERSON_NAME]" at bounding box center [261, 86] width 142 height 22
click at [312, 85] on icon at bounding box center [312, 85] width 0 height 13
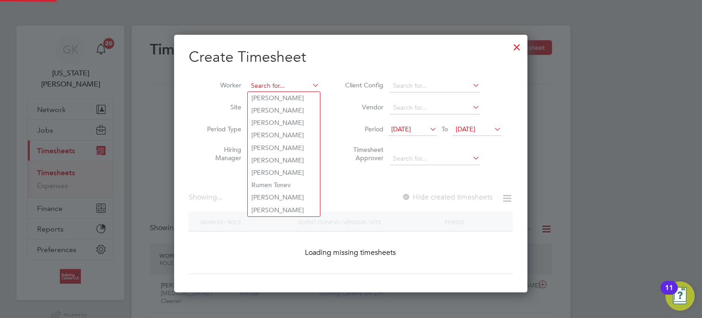
click at [289, 87] on input at bounding box center [284, 86] width 72 height 13
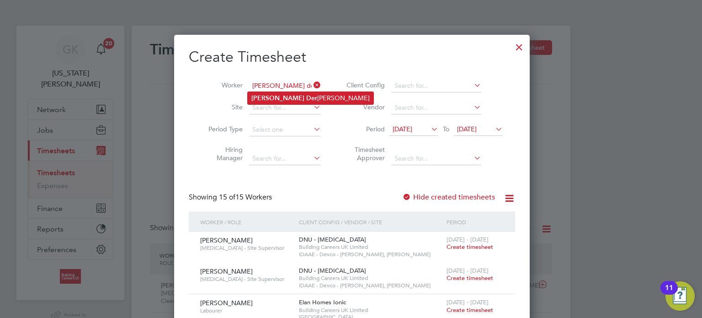
click at [306, 95] on b "Der" at bounding box center [311, 98] width 11 height 8
type input "[PERSON_NAME]"
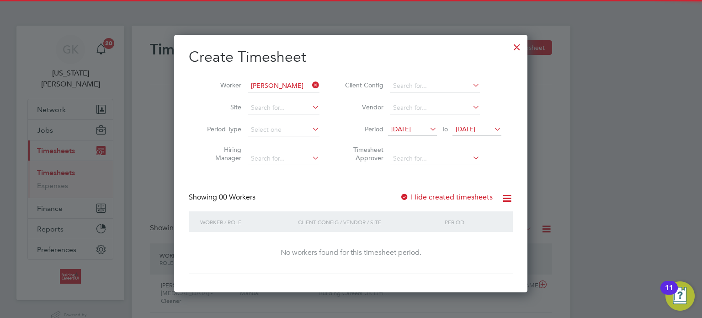
click at [421, 200] on label "Hide created timesheets" at bounding box center [446, 196] width 93 height 9
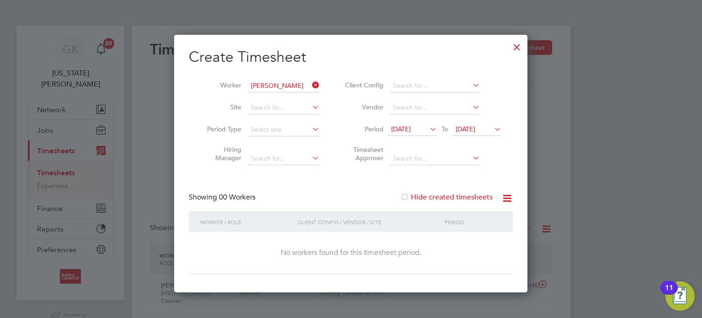
click at [421, 200] on label "Hide created timesheets" at bounding box center [446, 196] width 93 height 9
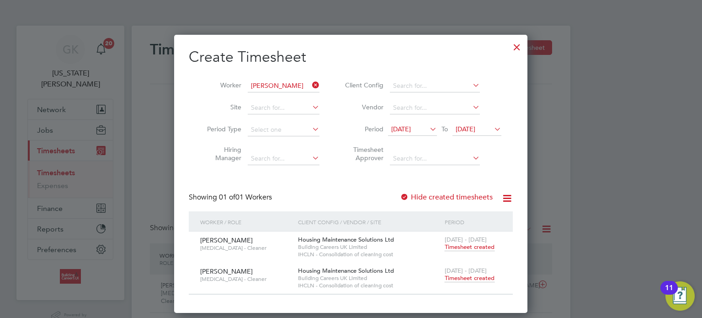
drag, startPoint x: 311, startPoint y: 87, endPoint x: 290, endPoint y: 87, distance: 21.0
click at [310, 87] on icon at bounding box center [310, 85] width 0 height 13
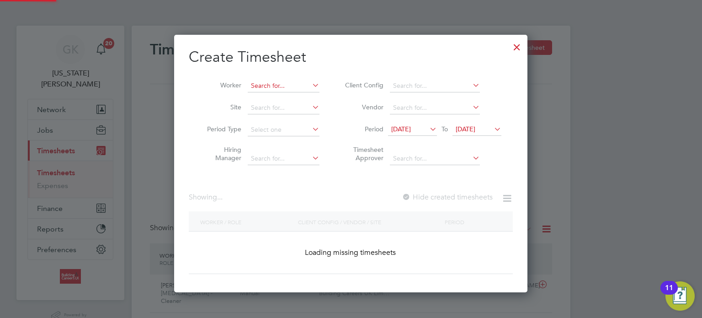
click at [289, 87] on input at bounding box center [284, 86] width 72 height 13
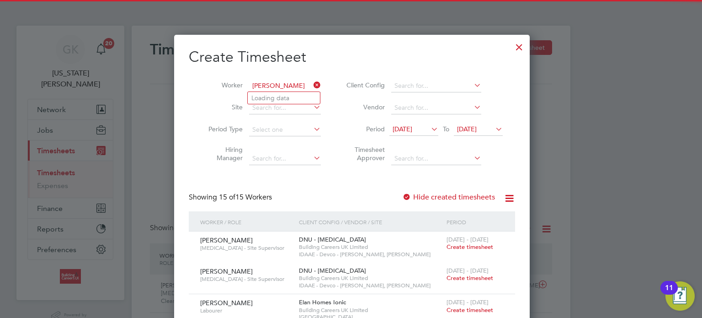
type input "[PERSON_NAME]"
click at [278, 97] on li "Loading data" at bounding box center [284, 98] width 72 height 12
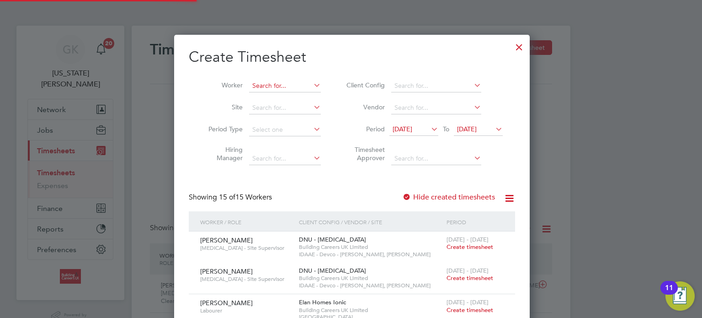
click at [278, 85] on input at bounding box center [285, 86] width 72 height 13
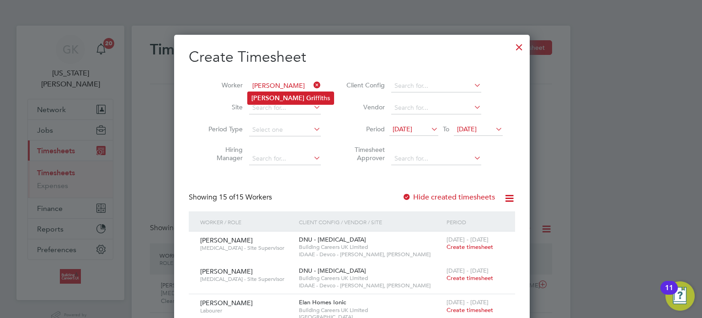
click at [271, 101] on li "[PERSON_NAME] ffiths" at bounding box center [291, 98] width 86 height 12
type input "[PERSON_NAME]"
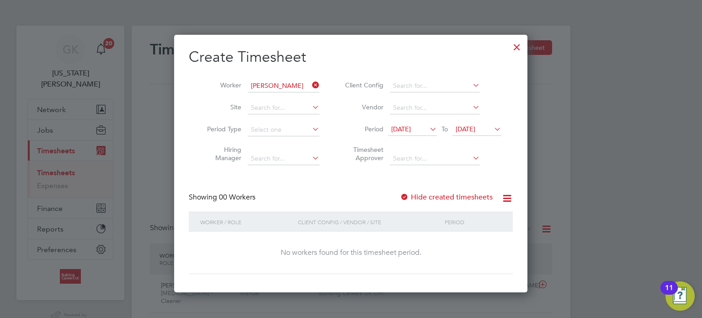
click at [446, 196] on label "Hide created timesheets" at bounding box center [446, 196] width 93 height 9
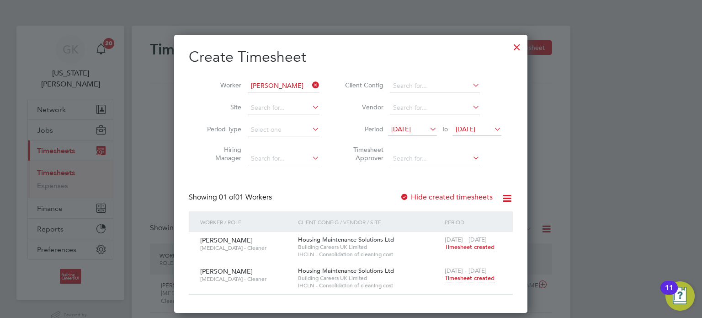
click at [310, 83] on icon at bounding box center [310, 85] width 0 height 13
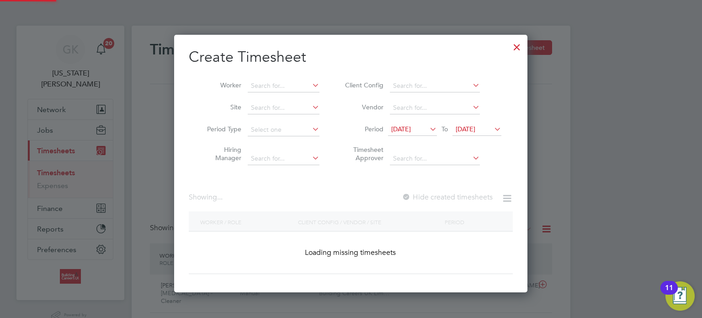
click at [310, 85] on icon at bounding box center [310, 85] width 0 height 13
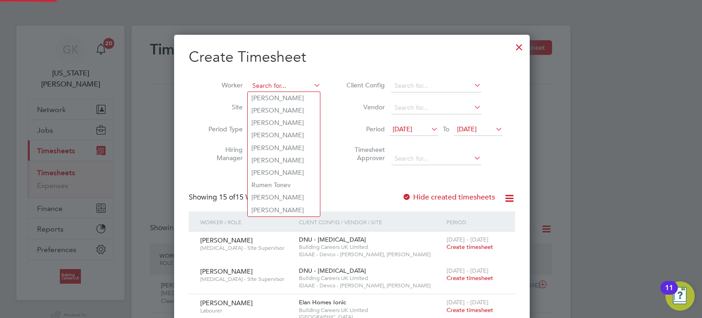
click at [283, 87] on input at bounding box center [285, 86] width 72 height 13
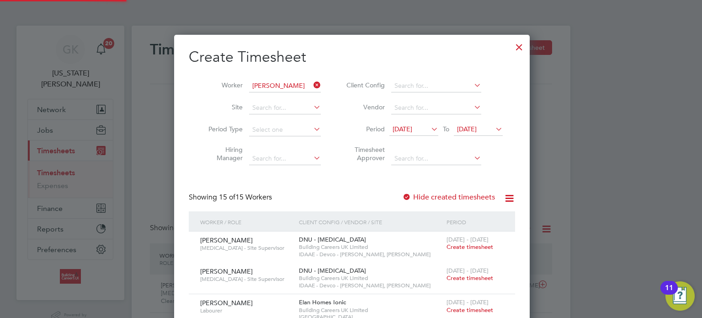
click at [306, 99] on b "Wrig" at bounding box center [313, 98] width 15 height 8
type input "[PERSON_NAME]"
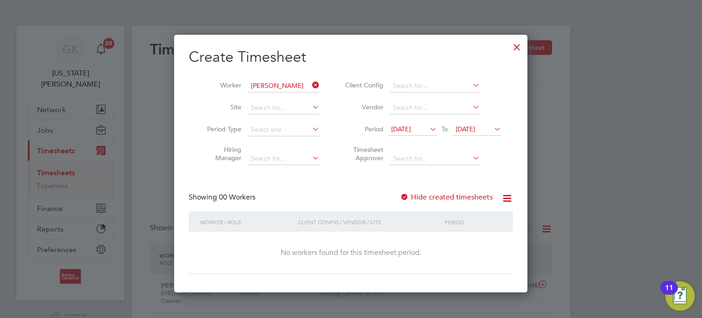
click at [422, 193] on label "Hide created timesheets" at bounding box center [446, 196] width 93 height 9
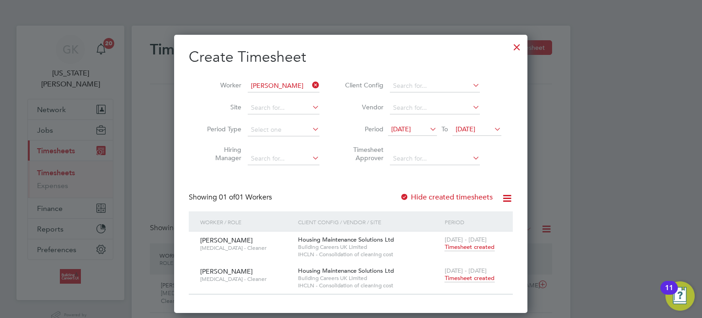
click at [310, 80] on icon at bounding box center [310, 85] width 0 height 13
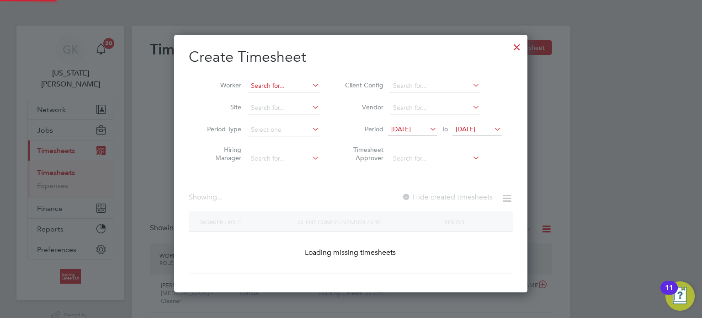
click at [293, 89] on input at bounding box center [284, 86] width 72 height 13
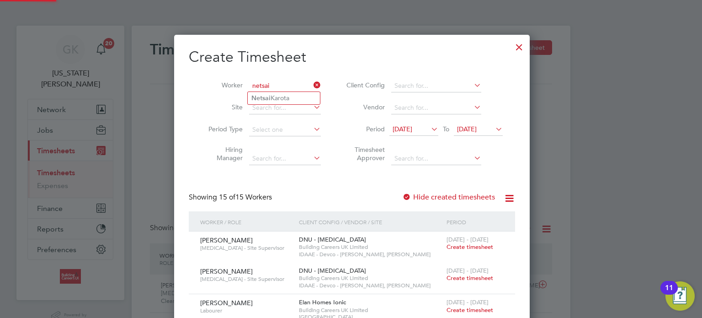
type input "netsai"
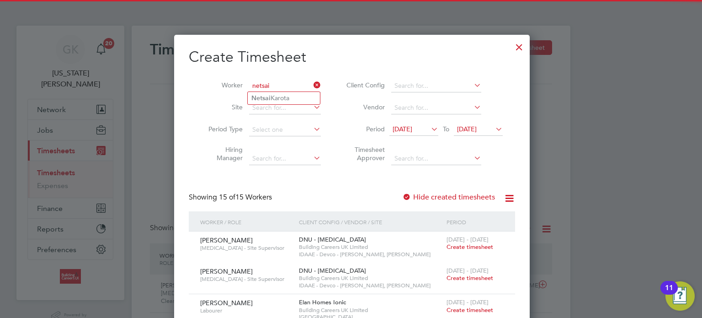
click at [291, 91] on ul "Netsai Karota" at bounding box center [283, 97] width 73 height 13
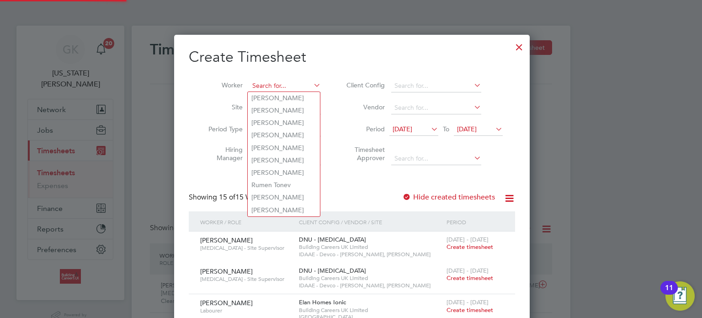
click at [291, 84] on input at bounding box center [285, 86] width 72 height 13
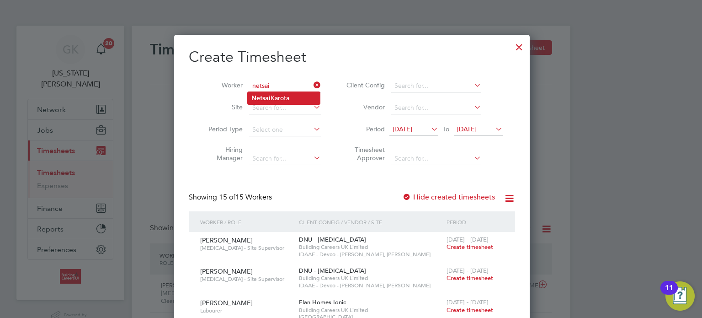
click at [293, 98] on li "Netsai Karota" at bounding box center [284, 98] width 72 height 12
type input "Netsai Karota"
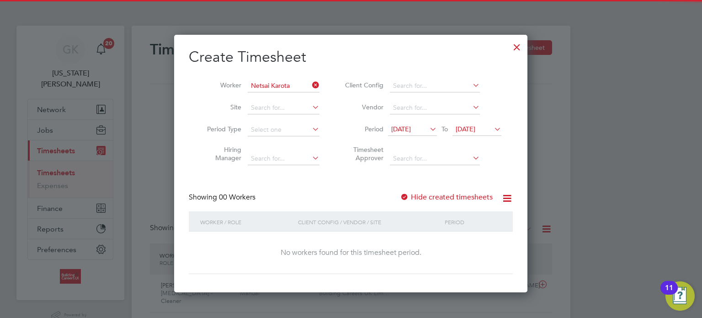
click at [450, 195] on label "Hide created timesheets" at bounding box center [446, 196] width 93 height 9
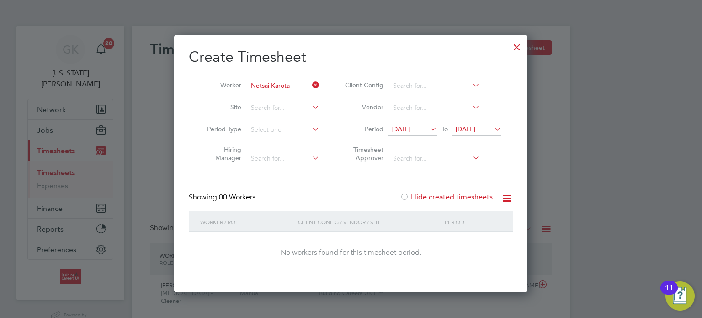
click at [450, 195] on label "Hide created timesheets" at bounding box center [446, 196] width 93 height 9
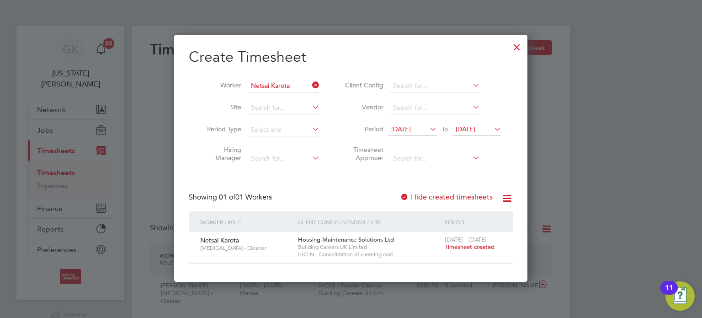
click at [521, 44] on div at bounding box center [517, 45] width 16 height 16
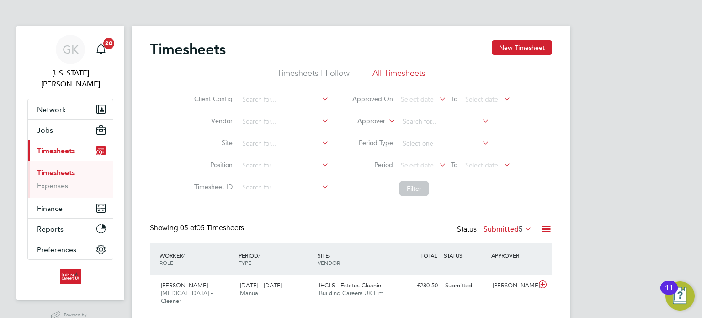
click at [43, 168] on link "Timesheets" at bounding box center [56, 172] width 38 height 9
click at [64, 120] on button "Jobs" at bounding box center [70, 130] width 85 height 20
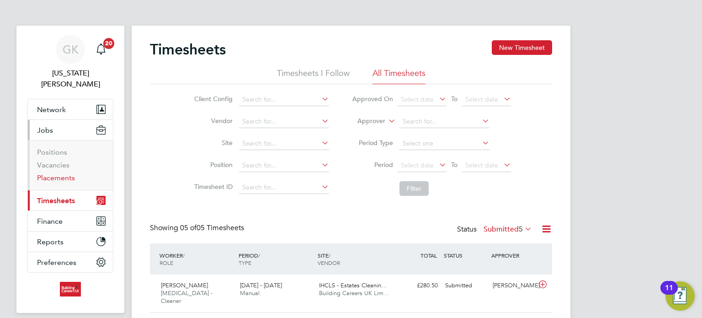
drag, startPoint x: 55, startPoint y: 168, endPoint x: 112, endPoint y: 167, distance: 57.6
click at [55, 173] on link "Placements" at bounding box center [56, 177] width 38 height 9
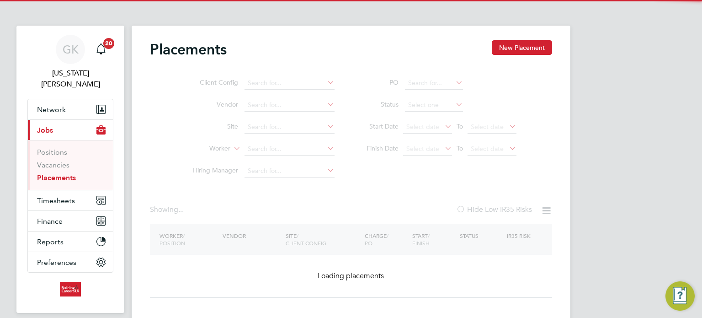
click at [252, 172] on ul "Client Config Vendor Site Worker Hiring Manager" at bounding box center [260, 127] width 172 height 110
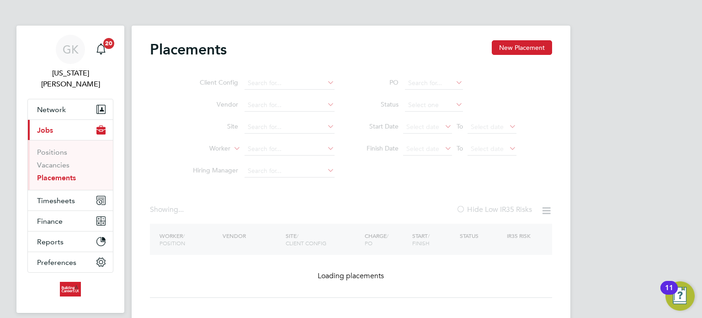
click at [266, 151] on ul "Client Config Vendor Site Worker Hiring Manager" at bounding box center [260, 127] width 172 height 110
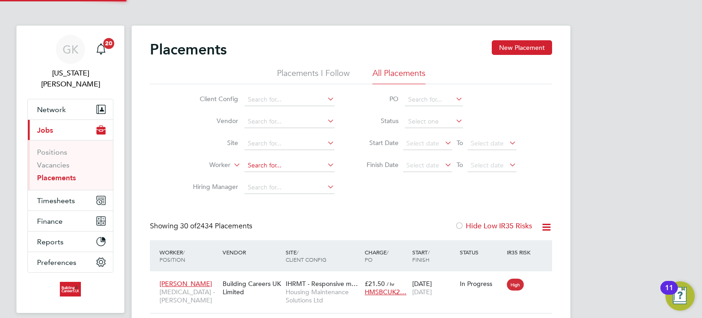
click at [258, 165] on input at bounding box center [290, 165] width 90 height 13
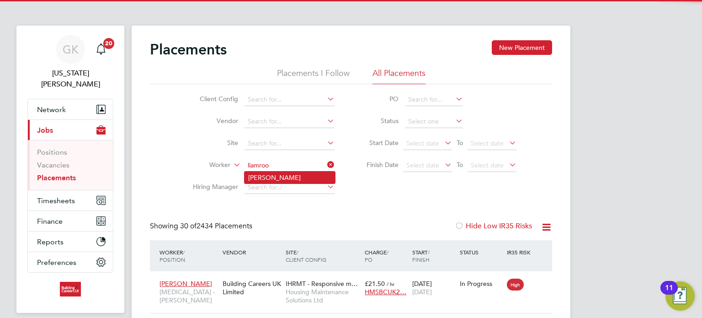
click at [260, 177] on li "[PERSON_NAME]" at bounding box center [290, 177] width 91 height 12
type input "[PERSON_NAME]"
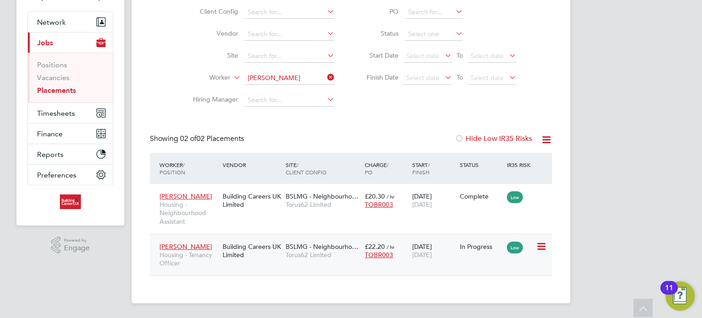
click at [334, 246] on span "BSLMG - Neighbourho…" at bounding box center [322, 246] width 73 height 8
click at [311, 243] on span "BSLMG - Neighbourho…" at bounding box center [322, 246] width 73 height 8
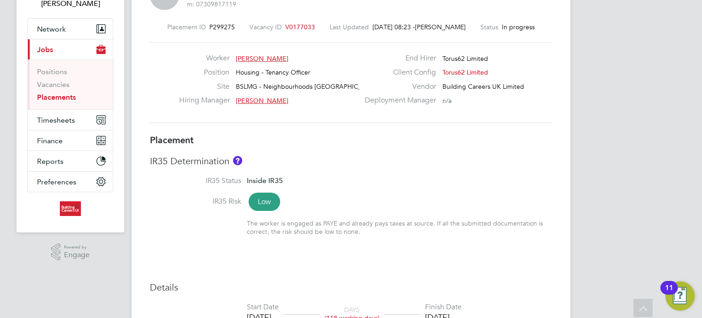
scroll to position [46, 0]
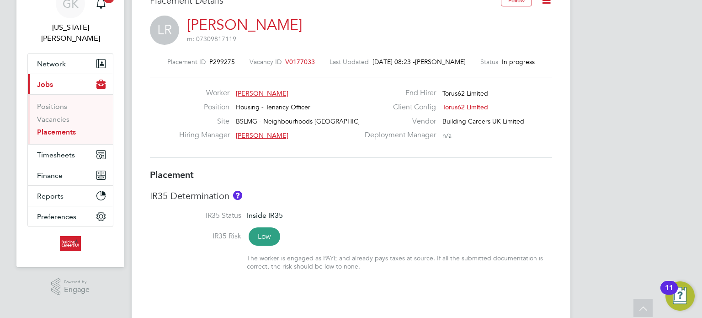
click at [61, 131] on ul "Positions Vacancies Placements" at bounding box center [70, 119] width 85 height 50
click at [61, 144] on button "Timesheets" at bounding box center [70, 154] width 85 height 20
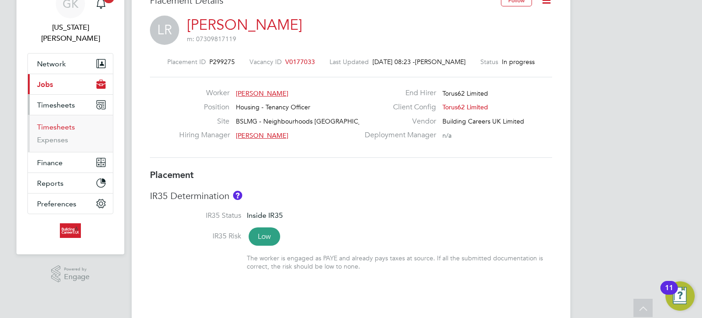
click at [63, 123] on link "Timesheets" at bounding box center [56, 127] width 38 height 9
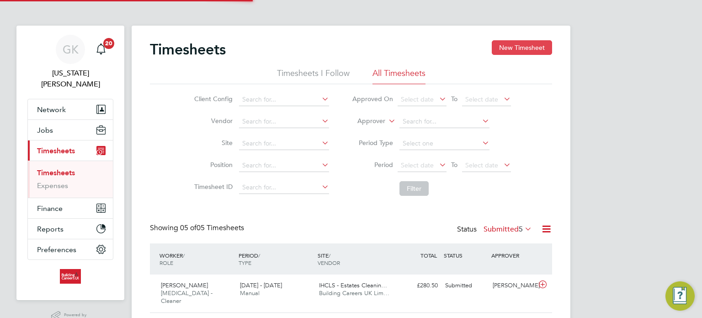
click at [515, 45] on button "New Timesheet" at bounding box center [522, 47] width 60 height 15
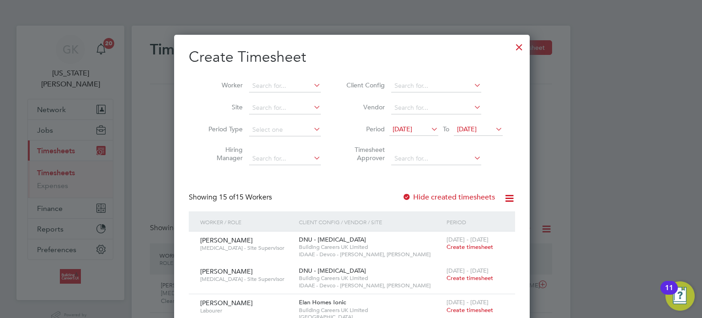
click at [285, 75] on li "Worker" at bounding box center [261, 86] width 142 height 22
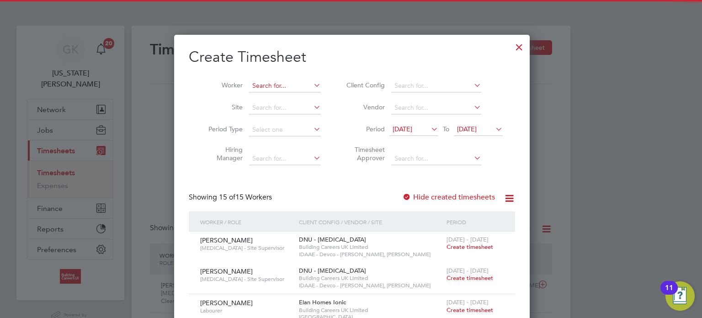
click at [280, 85] on input at bounding box center [285, 86] width 72 height 13
click at [281, 92] on li "Liam Roo ney" at bounding box center [290, 98] width 85 height 12
type input "[PERSON_NAME]"
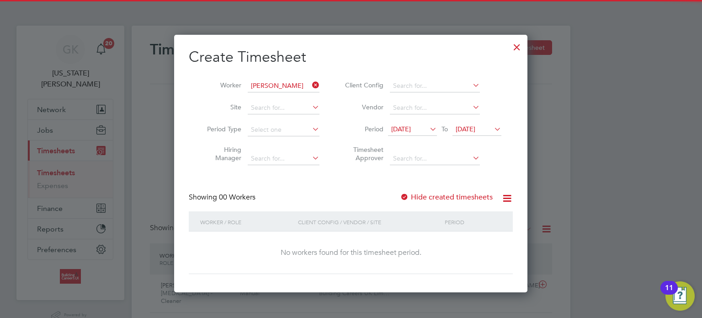
click at [434, 199] on label "Hide created timesheets" at bounding box center [446, 196] width 93 height 9
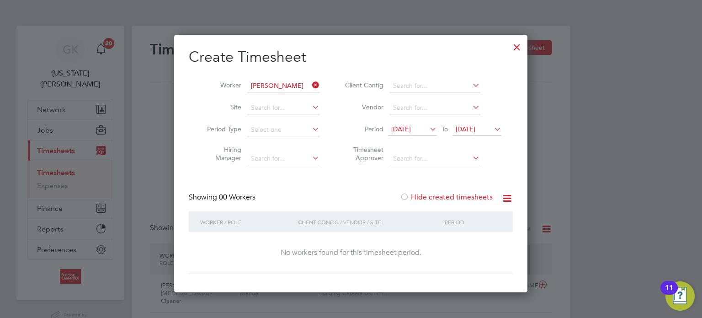
click at [434, 199] on label "Hide created timesheets" at bounding box center [446, 196] width 93 height 9
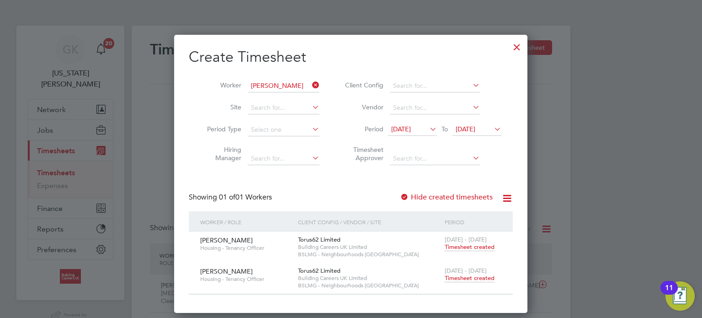
click at [472, 278] on span "Timesheet created" at bounding box center [470, 278] width 50 height 8
click at [470, 245] on span "Timesheet created" at bounding box center [470, 247] width 50 height 8
